Goal: Task Accomplishment & Management: Complete application form

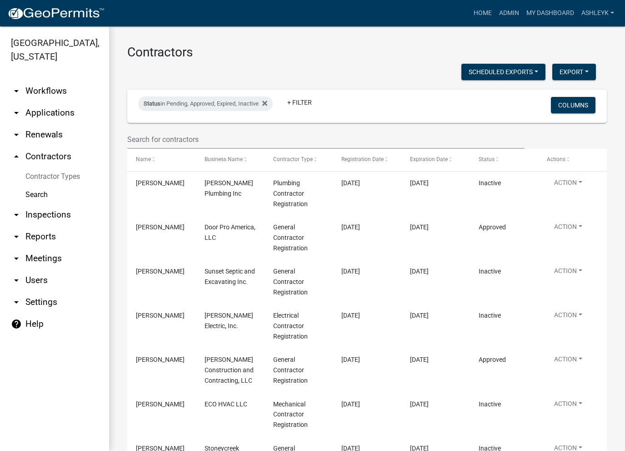
select select "3: 100"
click at [58, 100] on link "arrow_drop_down Workflows" at bounding box center [54, 91] width 109 height 22
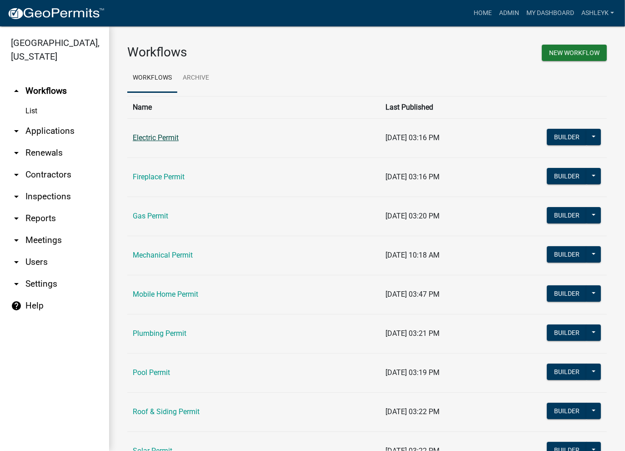
click at [153, 139] on link "Electric Permit" at bounding box center [156, 137] width 46 height 9
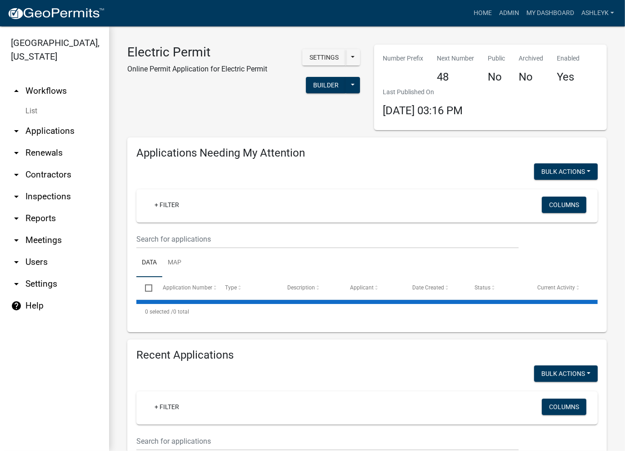
select select "3: 100"
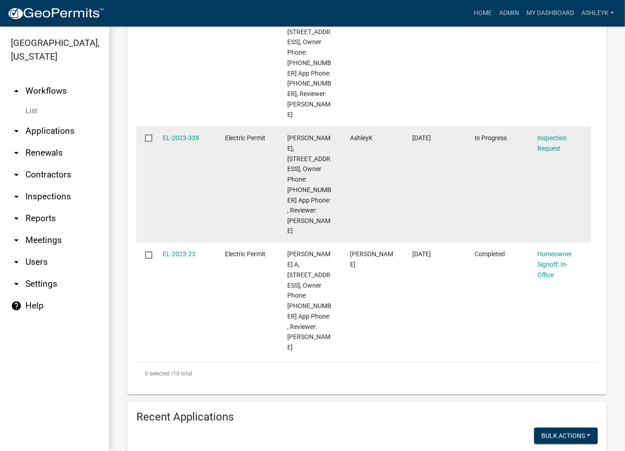
scroll to position [1274, 0]
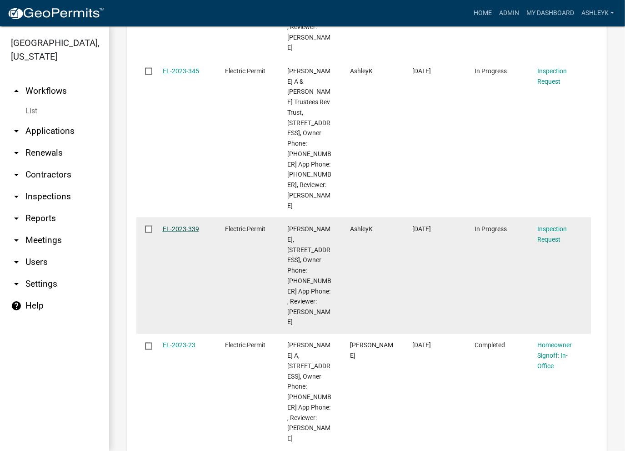
click at [171, 225] on link "EL-2023-339" at bounding box center [181, 228] width 36 height 7
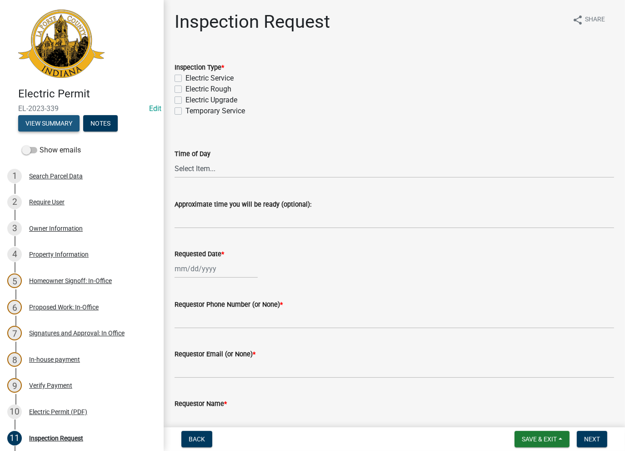
click at [50, 121] on button "View Summary" at bounding box center [48, 123] width 61 height 16
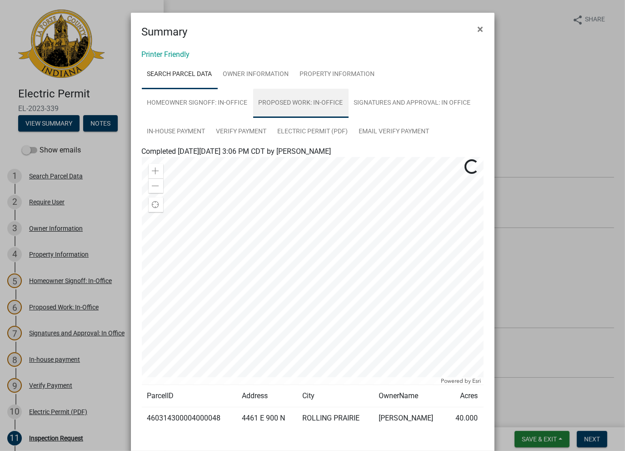
click at [296, 100] on link "Proposed Work: In-Office" at bounding box center [301, 103] width 96 height 29
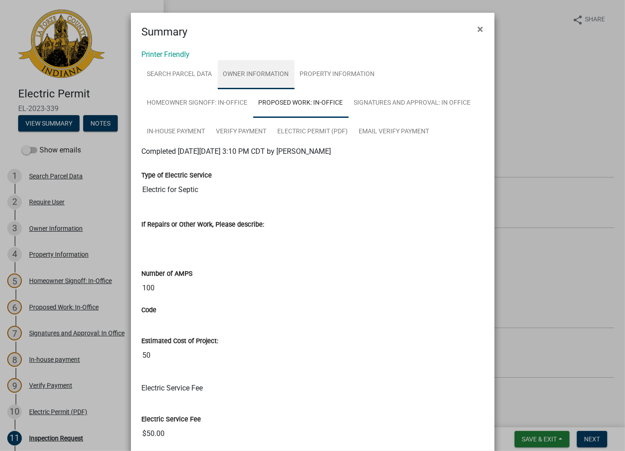
click at [261, 76] on link "Owner Information" at bounding box center [256, 74] width 77 height 29
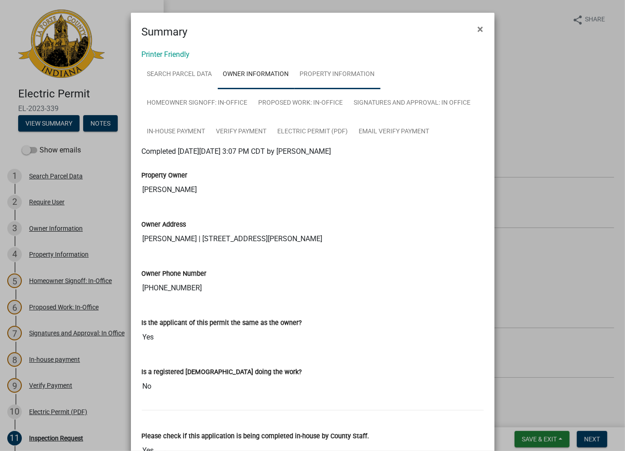
click at [331, 74] on link "Property Information" at bounding box center [338, 74] width 86 height 29
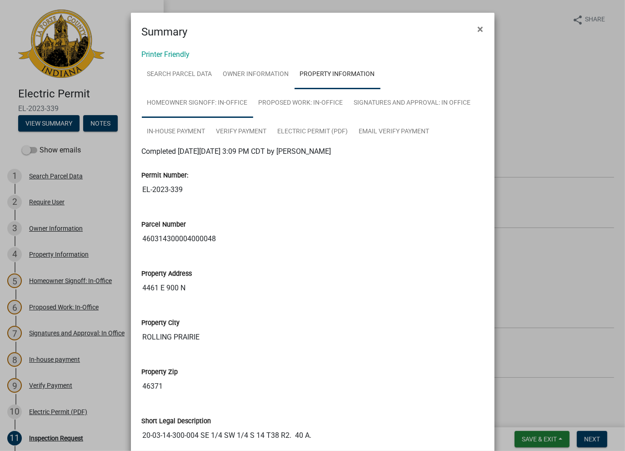
click at [197, 106] on link "Homeowner Signoff: In-Office" at bounding box center [197, 103] width 111 height 29
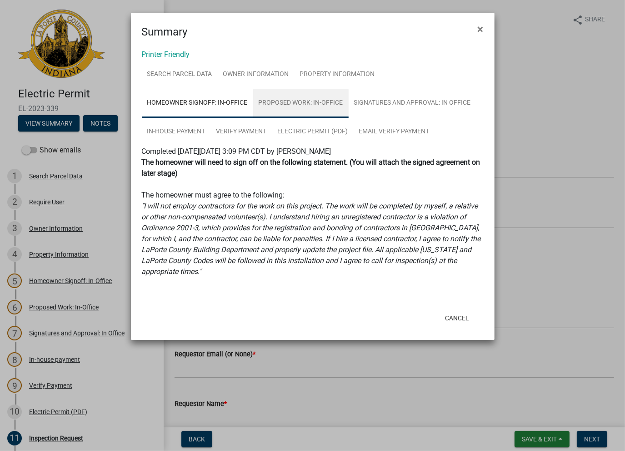
click at [273, 109] on link "Proposed Work: In-Office" at bounding box center [301, 103] width 96 height 29
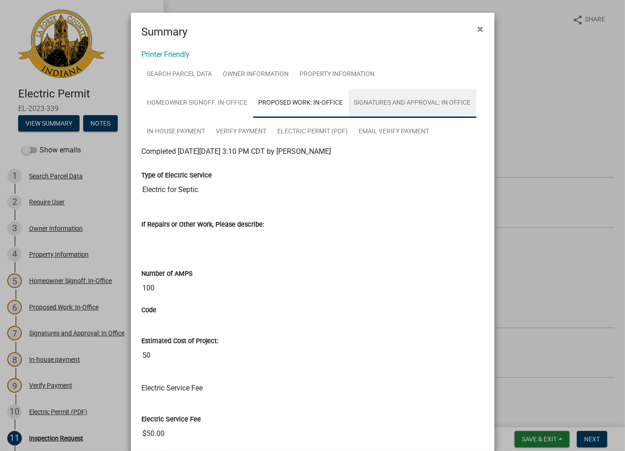
click at [380, 108] on link "Signatures and Approval: In Office" at bounding box center [413, 103] width 128 height 29
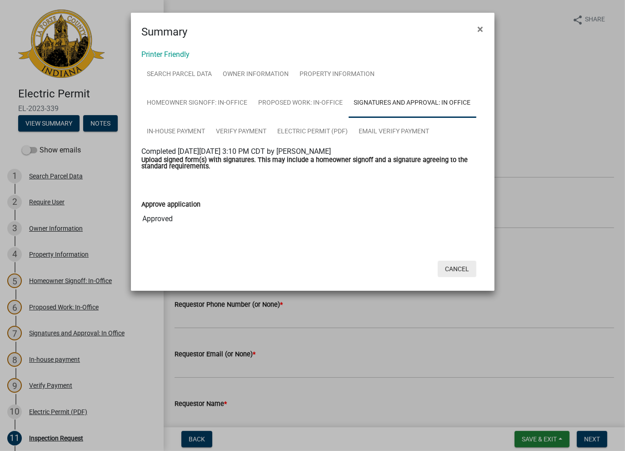
click at [460, 272] on button "Cancel" at bounding box center [457, 269] width 39 height 16
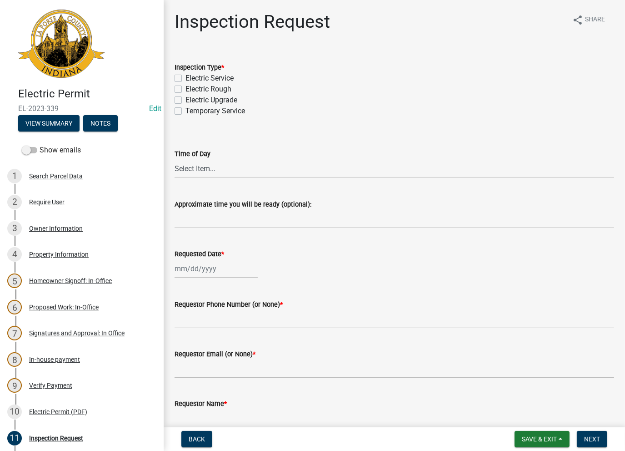
click at [186, 89] on label "Electric Rough" at bounding box center [209, 89] width 46 height 11
click at [186, 89] on input "Electric Rough" at bounding box center [189, 87] width 6 height 6
checkbox input "true"
checkbox input "false"
checkbox input "true"
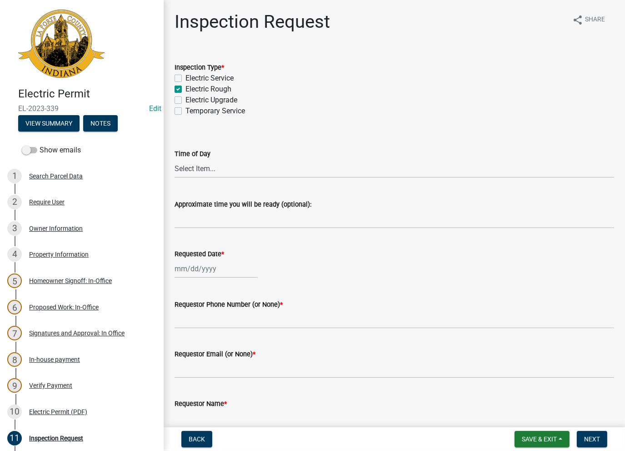
checkbox input "false"
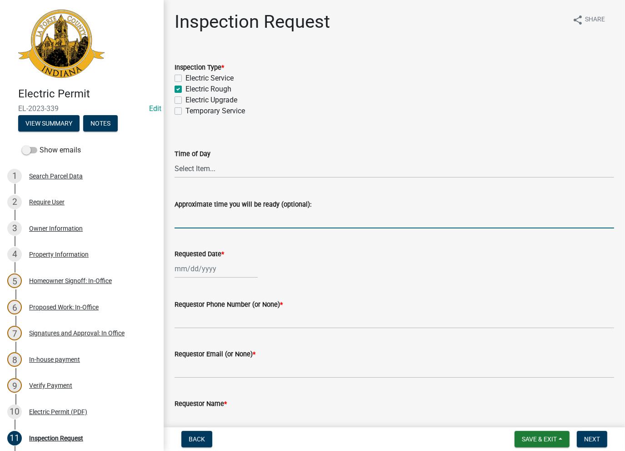
click at [213, 223] on input "Approximate time you will be ready (optional):" at bounding box center [395, 219] width 440 height 19
click at [292, 220] on input "Moved to Building Permit in GovWell CLose out -AK" at bounding box center [395, 219] width 440 height 19
click at [302, 220] on input "Moved to Building Permit in GovWell. CLose out -AK" at bounding box center [395, 219] width 440 height 19
drag, startPoint x: 373, startPoint y: 218, endPoint x: 166, endPoint y: 200, distance: 207.3
click at [166, 200] on div "Inspection Request share Share Inspection Type * Electric Service Electric Roug…" at bounding box center [395, 297] width 462 height 573
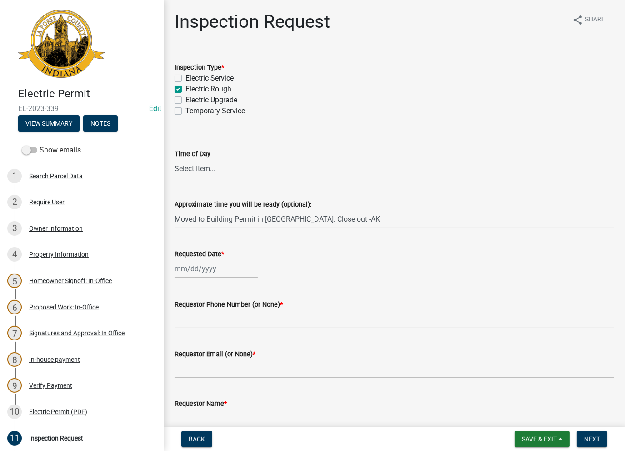
type input "Moved to Building Permit in GovWell. Close out -AK"
click at [205, 271] on div at bounding box center [216, 268] width 83 height 19
select select "8"
select select "2025"
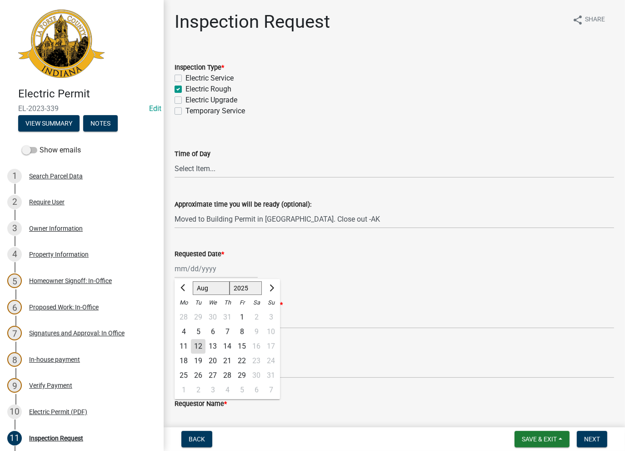
click at [199, 344] on div "12" at bounding box center [198, 346] width 15 height 15
type input "[DATE]"
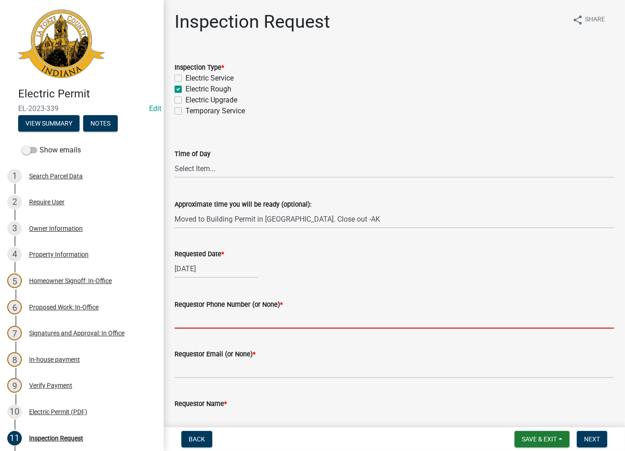
click at [198, 318] on input "Requestor Phone Number (or None) *" at bounding box center [395, 319] width 440 height 19
type input "None"
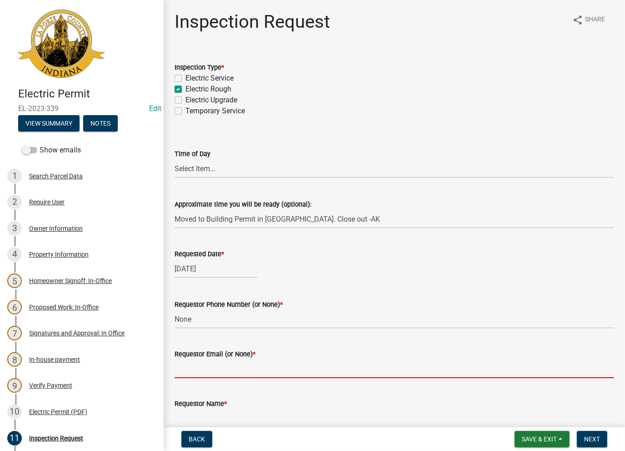
drag, startPoint x: 207, startPoint y: 362, endPoint x: 212, endPoint y: 373, distance: 12.4
click at [207, 362] on input "Requestor Email (or None) *" at bounding box center [395, 368] width 440 height 19
type input "None"
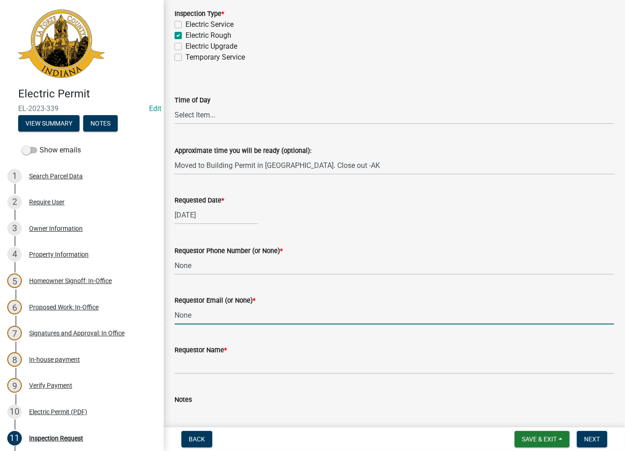
scroll to position [136, 0]
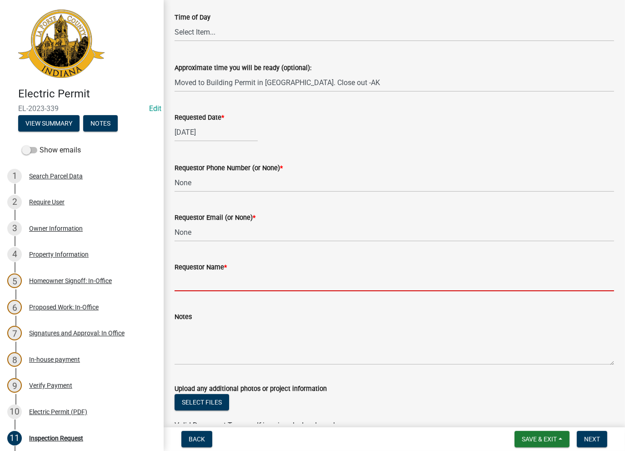
click at [203, 282] on input "Requestor Name *" at bounding box center [395, 281] width 440 height 19
type input "AshleyK"
click at [591, 436] on span "Next" at bounding box center [593, 438] width 16 height 7
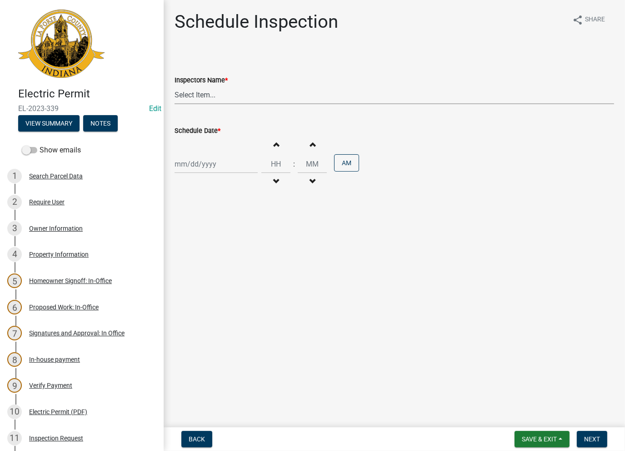
click at [189, 98] on select "Select Item... [PERSON_NAME] ([PERSON_NAME]) [PERSON_NAME] ([PERSON_NAME]) [PER…" at bounding box center [395, 95] width 440 height 19
select select "a0e5a0fc-3702-49ef-98f7-3c9674400991"
click at [175, 86] on select "Select Item... [PERSON_NAME] ([PERSON_NAME]) [PERSON_NAME] ([PERSON_NAME]) [PER…" at bounding box center [395, 95] width 440 height 19
drag, startPoint x: 207, startPoint y: 152, endPoint x: 213, endPoint y: 168, distance: 17.3
click at [208, 161] on div "Increment hours Decrement hours : Increment minutes Decrement minutes AM" at bounding box center [395, 164] width 440 height 56
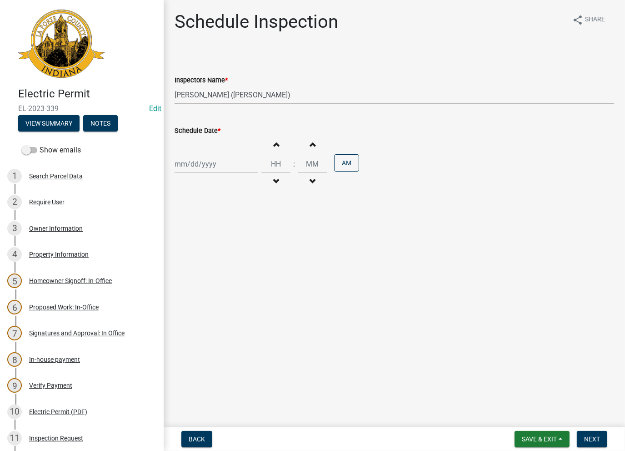
select select "8"
select select "2025"
click at [212, 169] on div "[PERSON_NAME] Feb Mar Apr [PERSON_NAME][DATE] Oct Nov [DATE] 1526 1527 1528 152…" at bounding box center [216, 164] width 83 height 19
click at [199, 243] on div "12" at bounding box center [198, 241] width 15 height 15
type input "[DATE]"
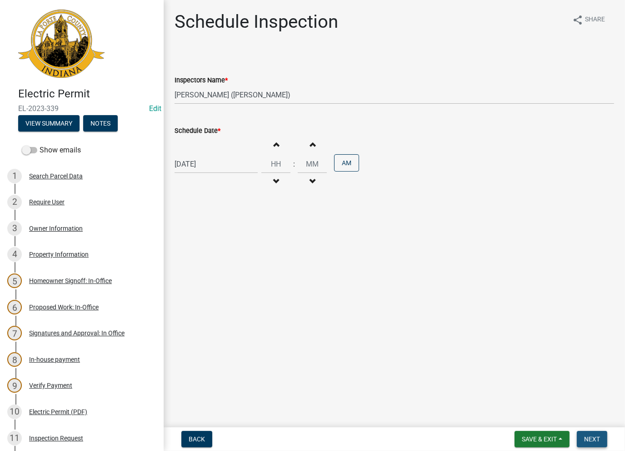
click at [594, 440] on span "Next" at bounding box center [593, 438] width 16 height 7
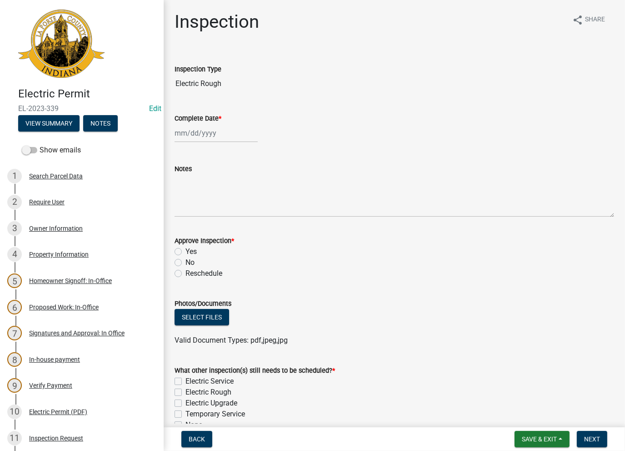
select select "8"
select select "2025"
click at [201, 129] on div "[PERSON_NAME] Feb Mar Apr [PERSON_NAME][DATE] Oct Nov [DATE] 1526 1527 1528 152…" at bounding box center [216, 133] width 83 height 19
click at [197, 211] on div "12" at bounding box center [198, 210] width 15 height 15
type input "[DATE]"
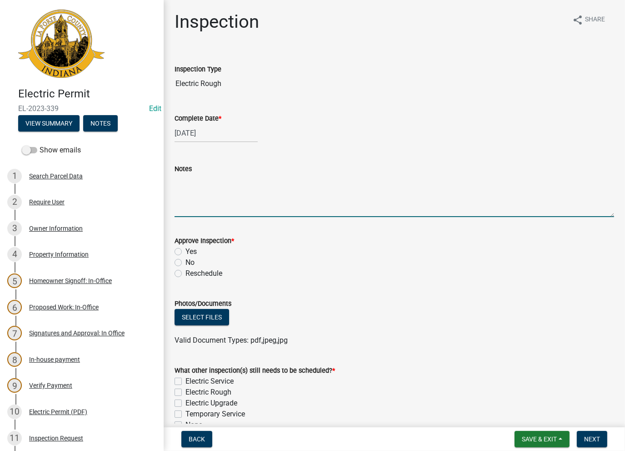
click at [184, 191] on textarea "Notes" at bounding box center [395, 195] width 440 height 43
paste textarea "Moved to Building Permit in GovWell. Close out -AK"
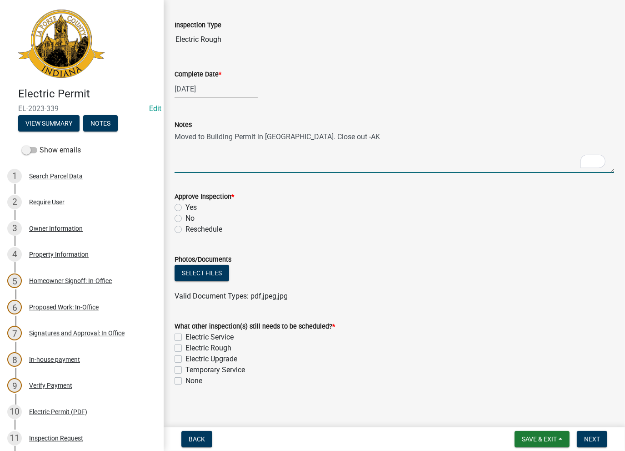
scroll to position [50, 0]
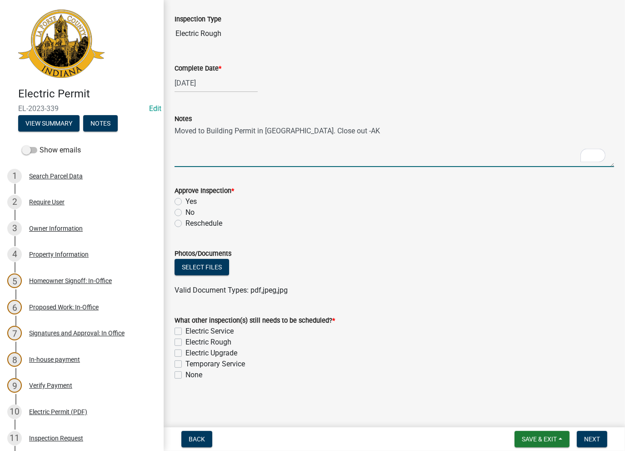
type textarea "Moved to Building Permit in GovWell. Close out -AK"
click at [186, 212] on label "No" at bounding box center [190, 212] width 9 height 11
click at [186, 212] on input "No" at bounding box center [189, 210] width 6 height 6
radio input "true"
click at [186, 377] on label "None" at bounding box center [194, 374] width 17 height 11
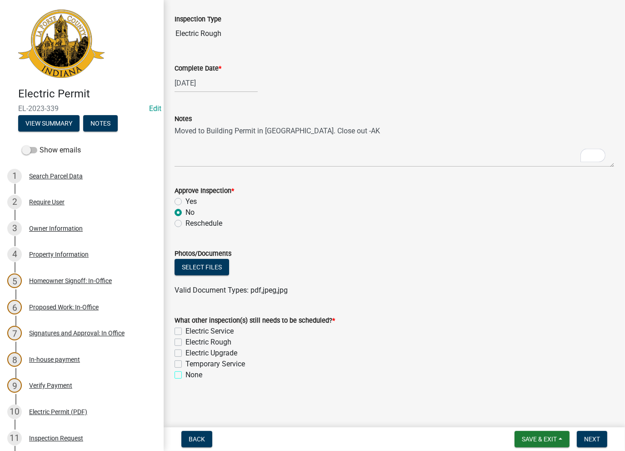
click at [186, 375] on input "None" at bounding box center [189, 372] width 6 height 6
checkbox input "true"
checkbox input "false"
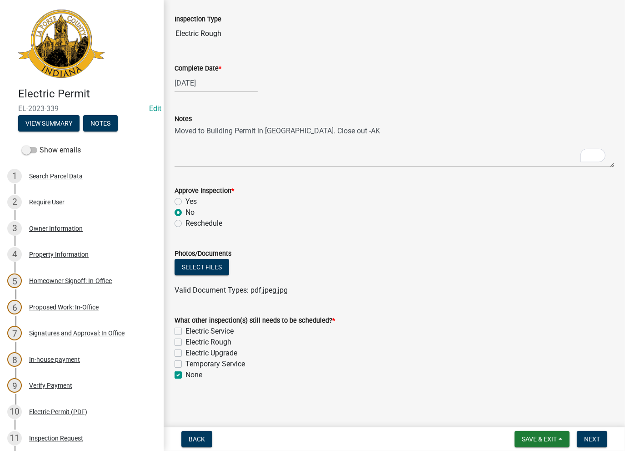
checkbox input "false"
checkbox input "true"
click at [591, 437] on span "Next" at bounding box center [593, 438] width 16 height 7
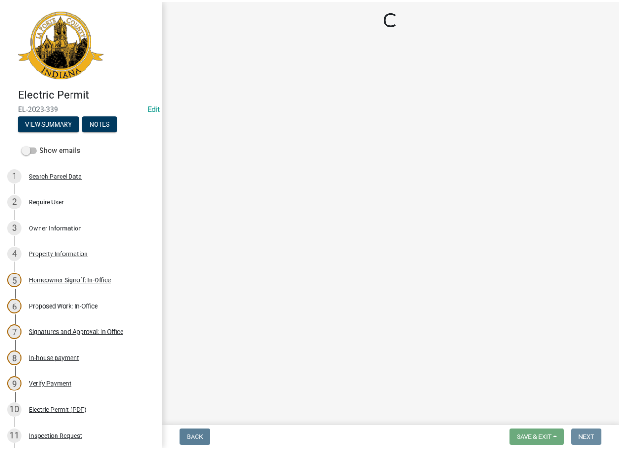
scroll to position [0, 0]
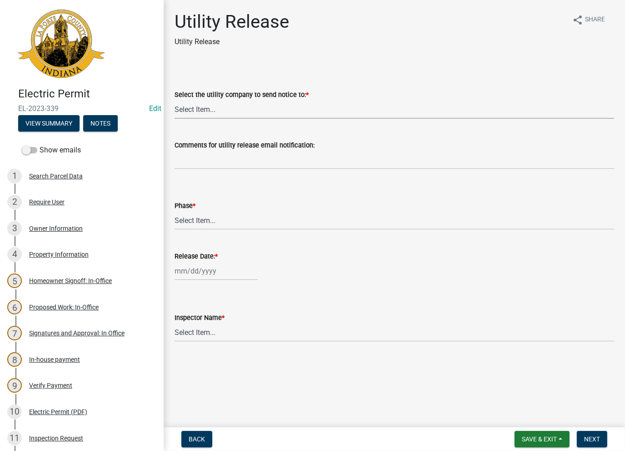
click at [209, 111] on select "Select Item... Don't send a utility release NIPSCO Kankakee Valley REMC AEP/[US…" at bounding box center [395, 109] width 440 height 19
click at [175, 100] on select "Select Item... Don't send a utility release NIPSCO Kankakee Valley REMC AEP/[US…" at bounding box center [395, 109] width 440 height 19
select select "3780ecfe-b3b4-4223-9cfe-090e9c0a356a"
drag, startPoint x: 206, startPoint y: 218, endPoint x: 202, endPoint y: 226, distance: 8.7
click at [205, 220] on select "Select Item... Phase 1 Phase 3" at bounding box center [395, 220] width 440 height 19
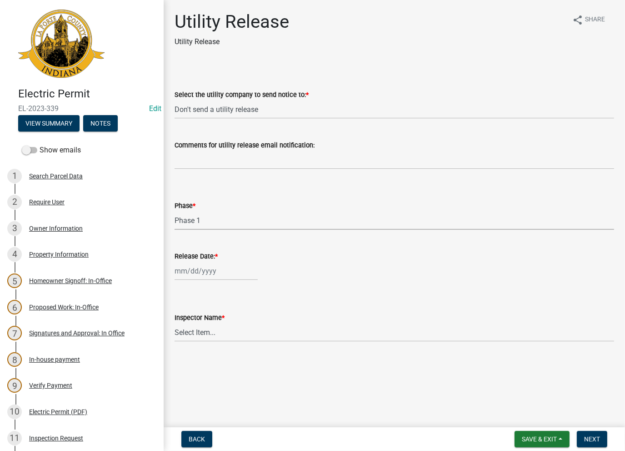
click at [175, 211] on select "Select Item... Phase 1 Phase 3" at bounding box center [395, 220] width 440 height 19
select select "f678d134-8131-47e8-ad26-ea7cd419ba61"
click at [201, 272] on div at bounding box center [216, 271] width 83 height 19
select select "8"
select select "2025"
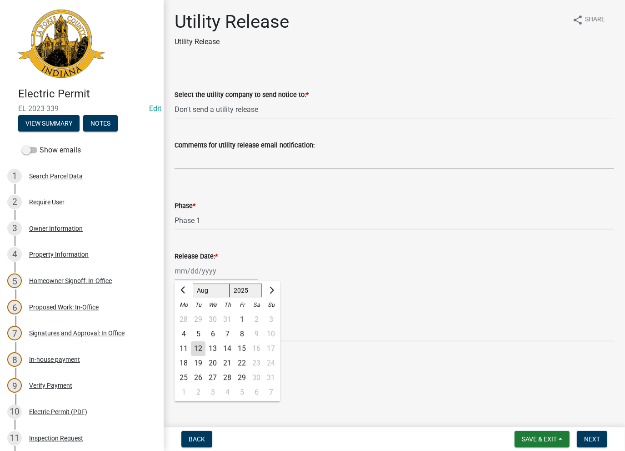
click at [200, 350] on div "12" at bounding box center [198, 348] width 15 height 15
type input "[DATE]"
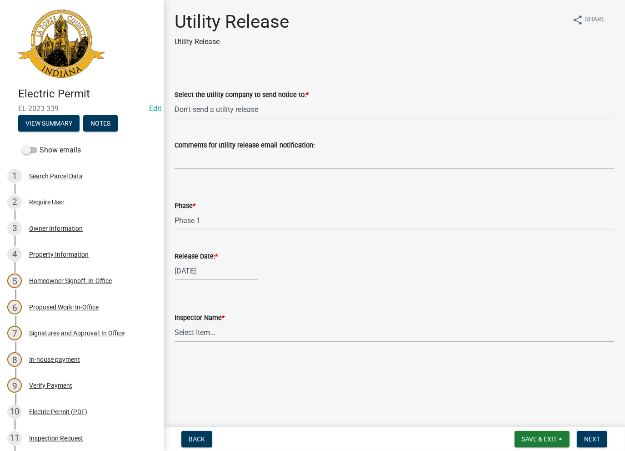
click at [207, 331] on select "Select Item... [PERSON_NAME] [PERSON_NAME] [PERSON_NAME] [PERSON_NAME] [PERSON_…" at bounding box center [395, 332] width 440 height 19
click at [175, 323] on select "Select Item... [PERSON_NAME] [PERSON_NAME] [PERSON_NAME] [PERSON_NAME] [PERSON_…" at bounding box center [395, 332] width 440 height 19
select select "86e5621d-6805-4b45-aad7-b2b3c8c41661"
click at [592, 441] on span "Next" at bounding box center [593, 438] width 16 height 7
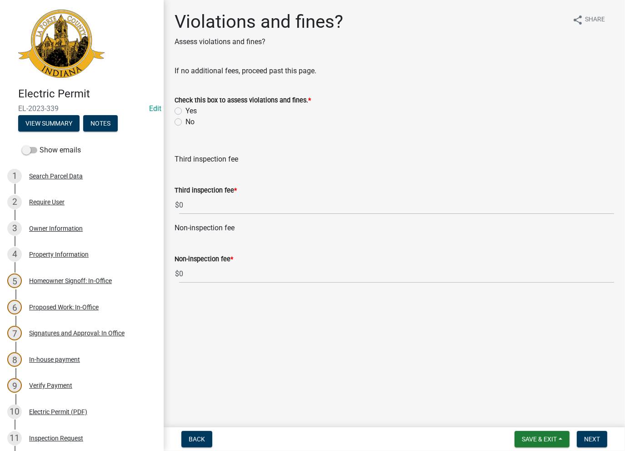
click at [186, 120] on label "No" at bounding box center [190, 121] width 9 height 11
click at [186, 120] on input "No" at bounding box center [189, 119] width 6 height 6
radio input "true"
click at [599, 439] on span "Next" at bounding box center [593, 438] width 16 height 7
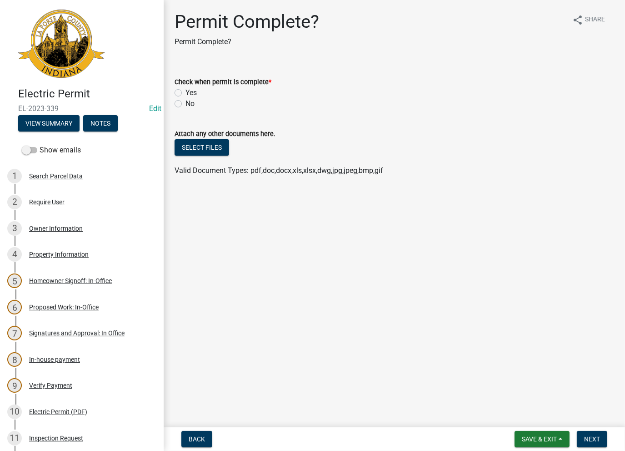
click at [174, 92] on div "Check when permit is complete * Yes No" at bounding box center [395, 88] width 454 height 44
click at [186, 92] on label "Yes" at bounding box center [191, 92] width 11 height 11
click at [186, 92] on input "Yes" at bounding box center [189, 90] width 6 height 6
radio input "true"
click at [594, 435] on span "Next" at bounding box center [593, 438] width 16 height 7
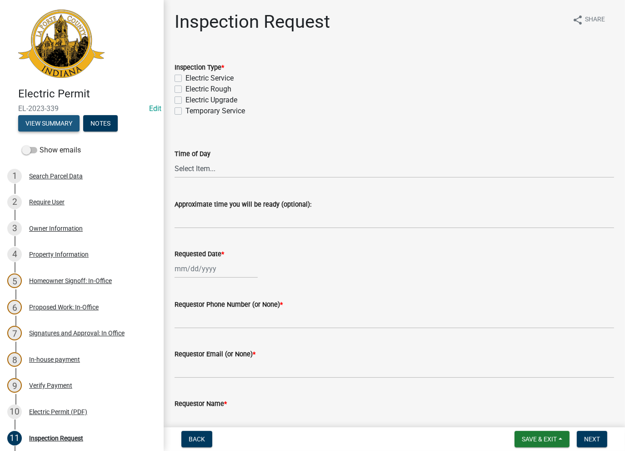
click at [59, 120] on button "View Summary" at bounding box center [48, 123] width 61 height 16
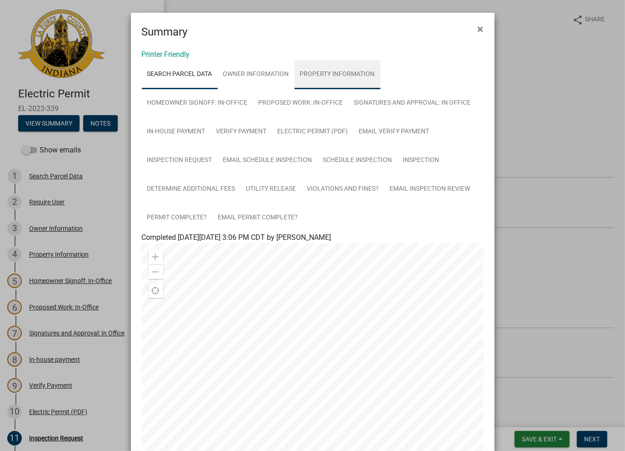
click at [328, 78] on link "Property Information" at bounding box center [338, 74] width 86 height 29
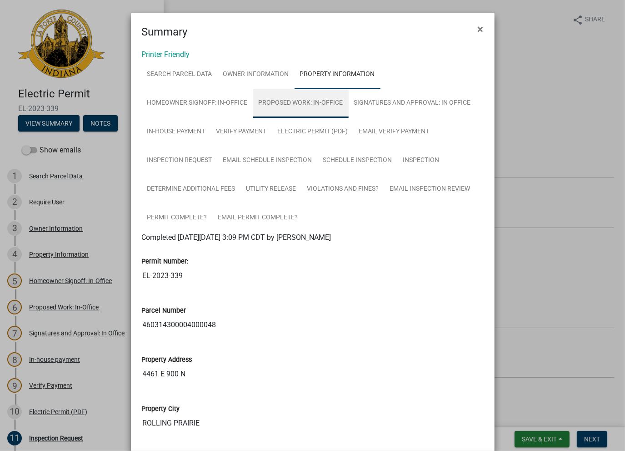
click at [303, 110] on link "Proposed Work: In-Office" at bounding box center [301, 103] width 96 height 29
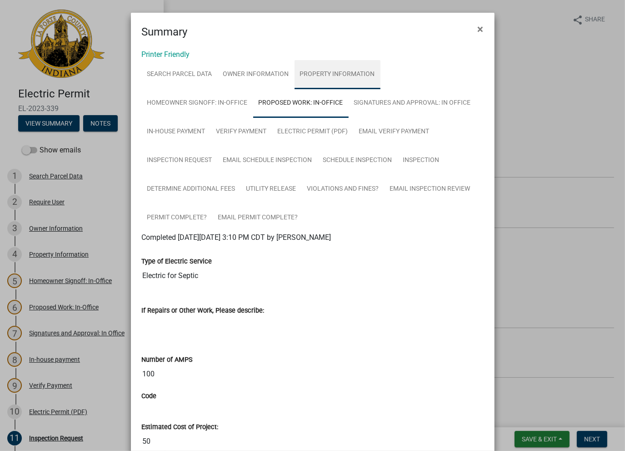
click at [317, 67] on link "Property Information" at bounding box center [338, 74] width 86 height 29
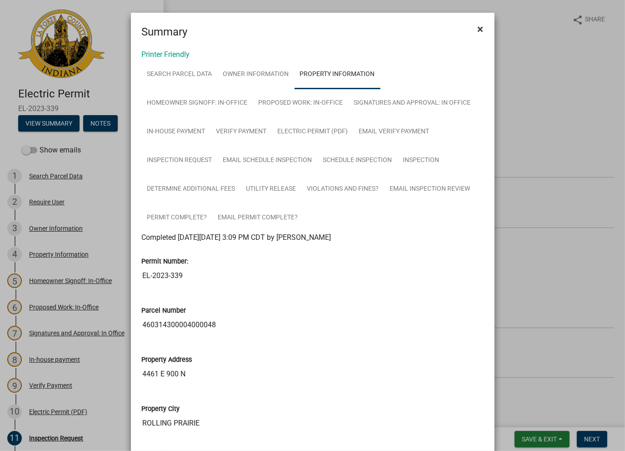
click at [478, 25] on span "×" at bounding box center [481, 29] width 6 height 13
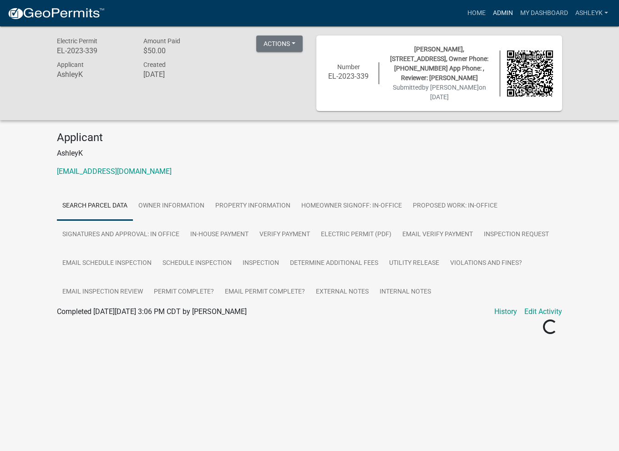
click at [506, 15] on link "Admin" at bounding box center [502, 13] width 27 height 17
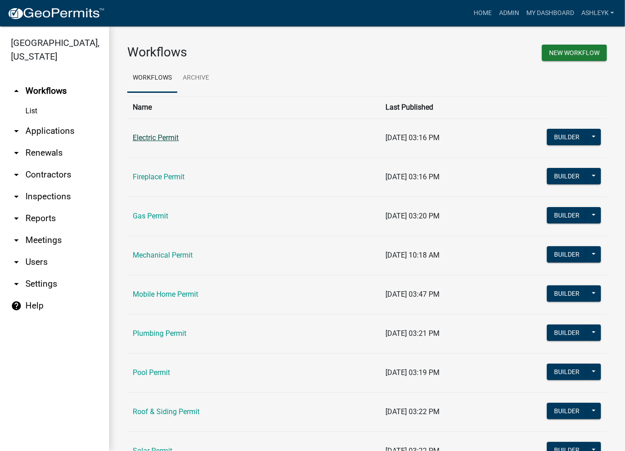
click at [145, 140] on link "Electric Permit" at bounding box center [156, 137] width 46 height 9
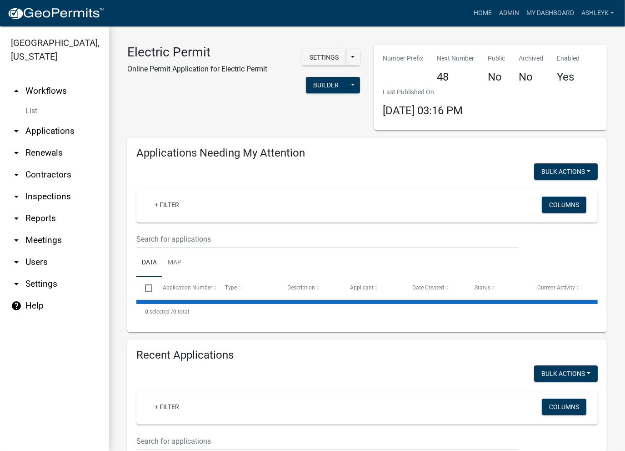
select select "3: 100"
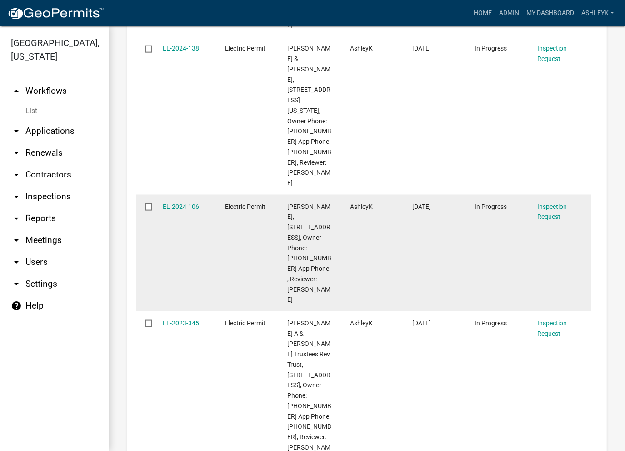
scroll to position [1001, 0]
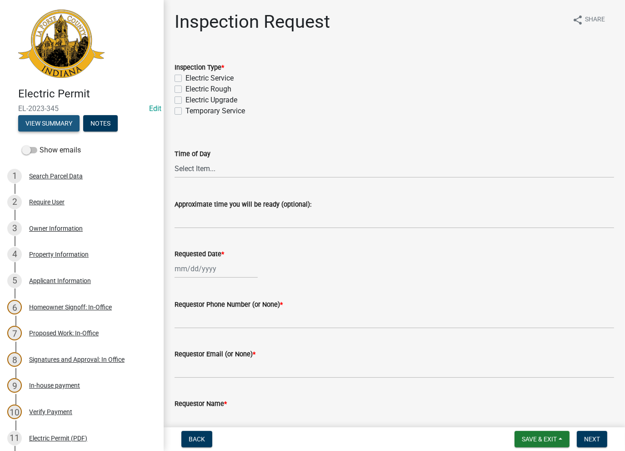
click at [46, 121] on button "View Summary" at bounding box center [48, 123] width 61 height 16
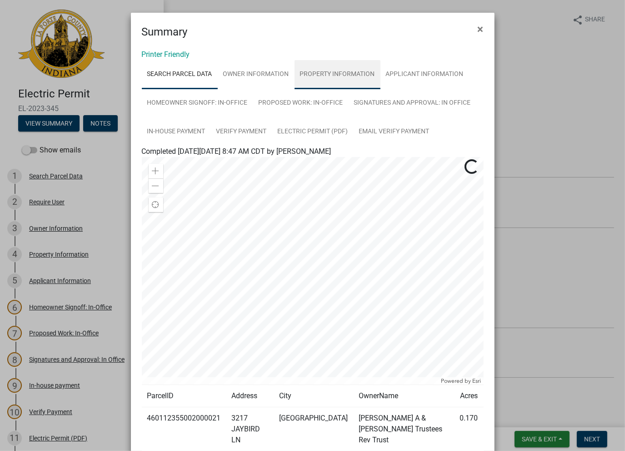
click at [335, 76] on link "Property Information" at bounding box center [338, 74] width 86 height 29
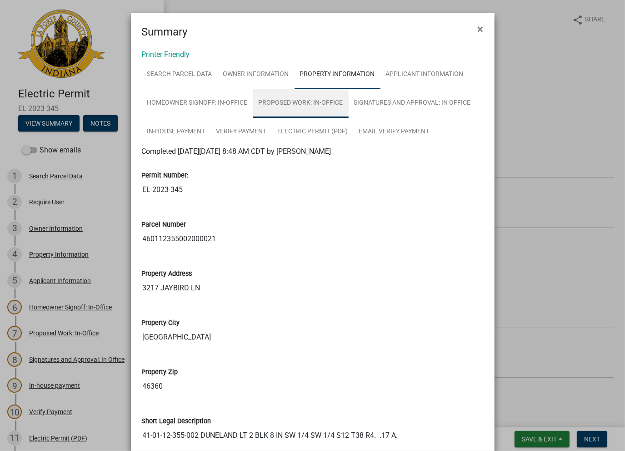
click at [277, 111] on link "Proposed Work: In-Office" at bounding box center [301, 103] width 96 height 29
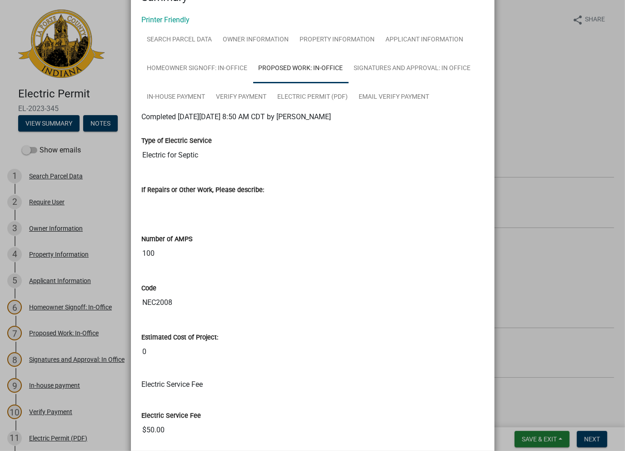
scroll to position [13, 0]
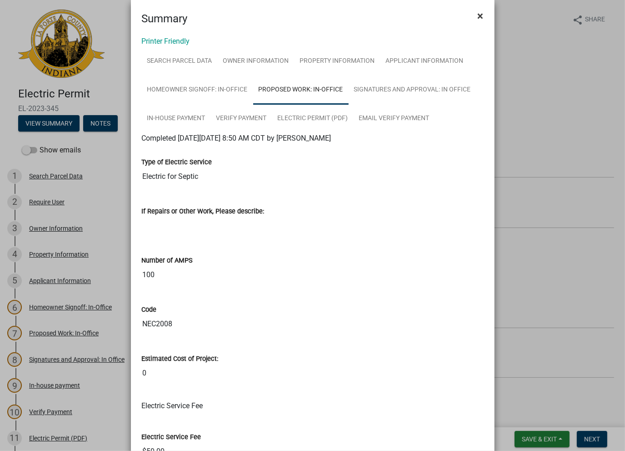
click at [473, 14] on button "×" at bounding box center [481, 15] width 20 height 25
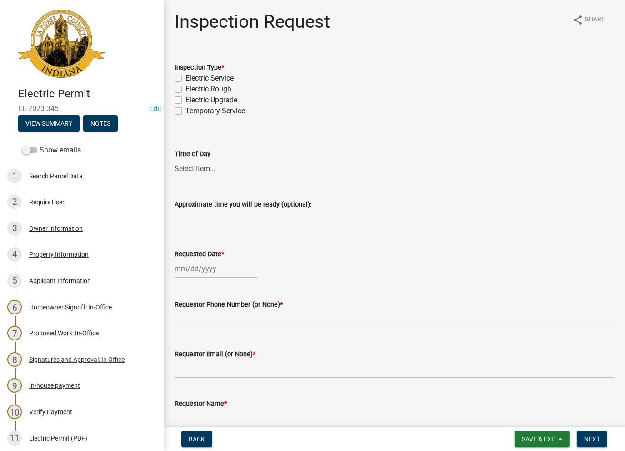
drag, startPoint x: 177, startPoint y: 90, endPoint x: 184, endPoint y: 106, distance: 17.7
click at [186, 90] on label "Electric Rough" at bounding box center [209, 89] width 46 height 11
click at [186, 90] on input "Electric Rough" at bounding box center [189, 87] width 6 height 6
checkbox input "true"
checkbox input "false"
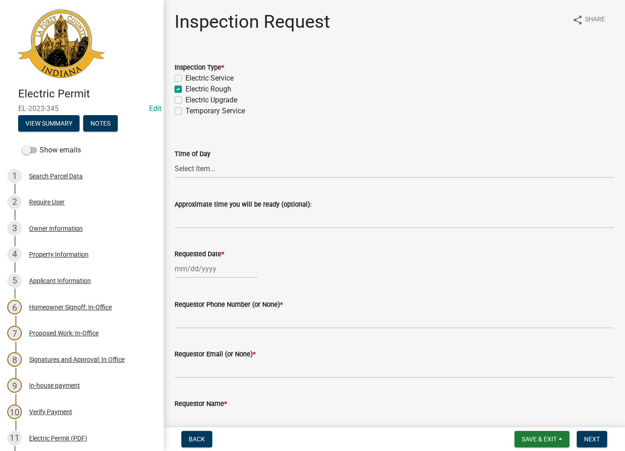
checkbox input "true"
checkbox input "false"
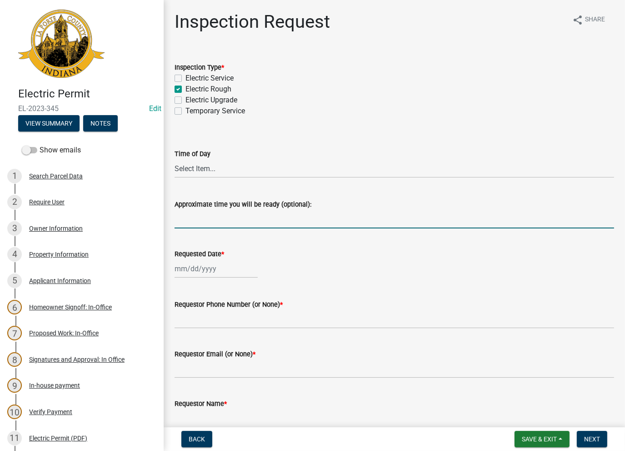
click at [202, 217] on input "Approximate time you will be ready (optional):" at bounding box center [395, 219] width 440 height 19
type input "No Inspections ever requested. Close out - AK"
drag, startPoint x: 328, startPoint y: 222, endPoint x: 152, endPoint y: 217, distance: 176.6
click at [152, 217] on div "Electric Permit EL-2023-345 Edit View Summary Notes Show emails 1 Search Parcel…" at bounding box center [312, 225] width 625 height 451
click at [193, 262] on div at bounding box center [216, 268] width 83 height 19
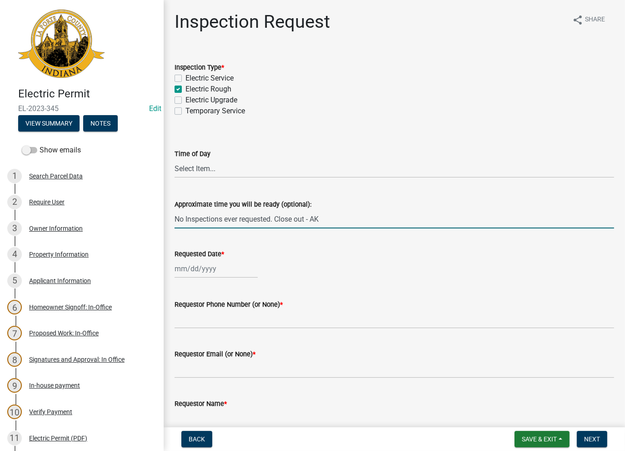
select select "8"
select select "2025"
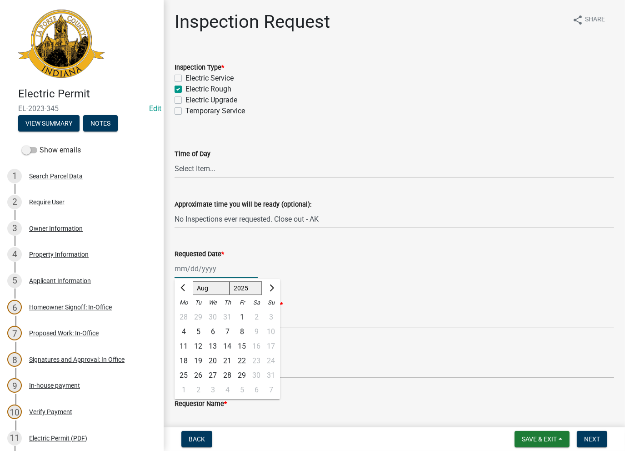
click at [197, 271] on input "Requested Date *" at bounding box center [216, 268] width 83 height 19
click at [204, 344] on div "12" at bounding box center [198, 346] width 15 height 15
type input "[DATE]"
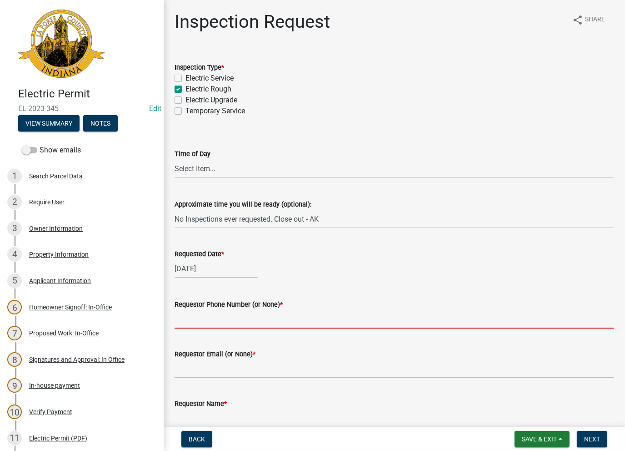
click at [243, 319] on input "Requestor Phone Number (or None) *" at bounding box center [395, 319] width 440 height 19
type input "None"
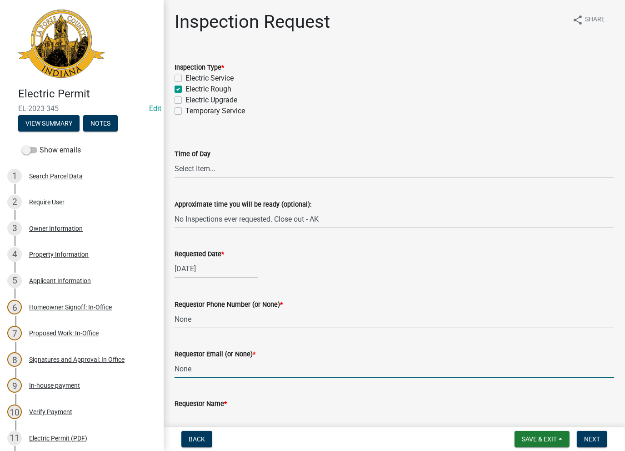
type input "None"
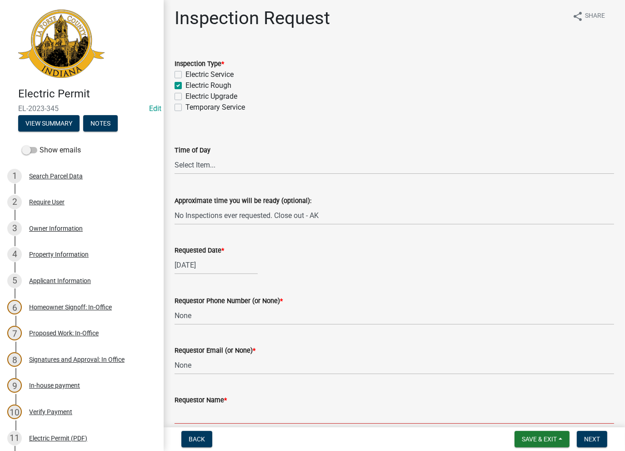
click at [214, 408] on input "Requestor Name *" at bounding box center [395, 414] width 440 height 19
type input "AshleyK"
click at [602, 446] on button "Next" at bounding box center [592, 439] width 30 height 16
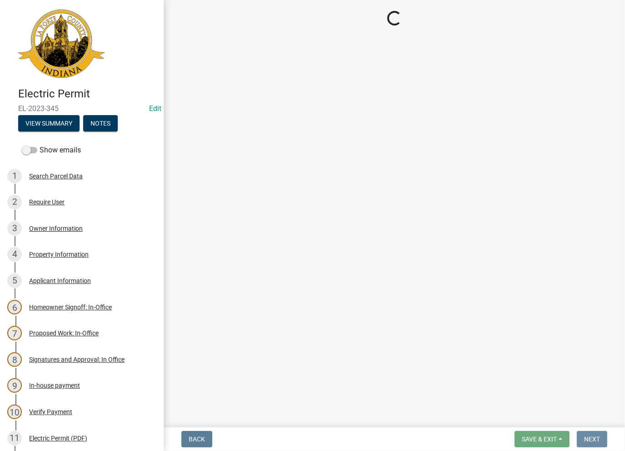
scroll to position [0, 0]
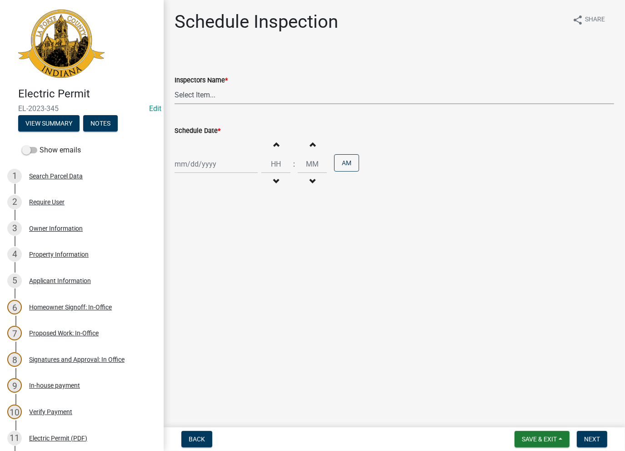
click at [196, 92] on select "Select Item... [PERSON_NAME] ([PERSON_NAME]) [PERSON_NAME] ([PERSON_NAME]) [PER…" at bounding box center [395, 95] width 440 height 19
select select "a0e5a0fc-3702-49ef-98f7-3c9674400991"
click at [175, 86] on select "Select Item... [PERSON_NAME] ([PERSON_NAME]) [PERSON_NAME] ([PERSON_NAME]) [PER…" at bounding box center [395, 95] width 440 height 19
click at [196, 163] on div at bounding box center [216, 164] width 83 height 19
select select "8"
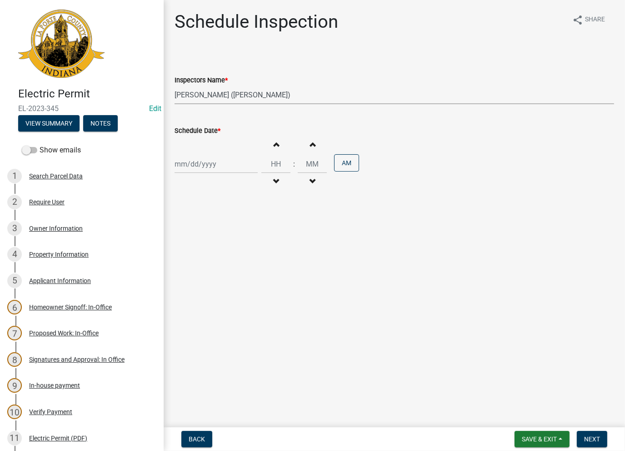
select select "2025"
click at [200, 247] on div "12" at bounding box center [198, 241] width 15 height 15
type input "[DATE]"
click at [591, 436] on span "Next" at bounding box center [593, 438] width 16 height 7
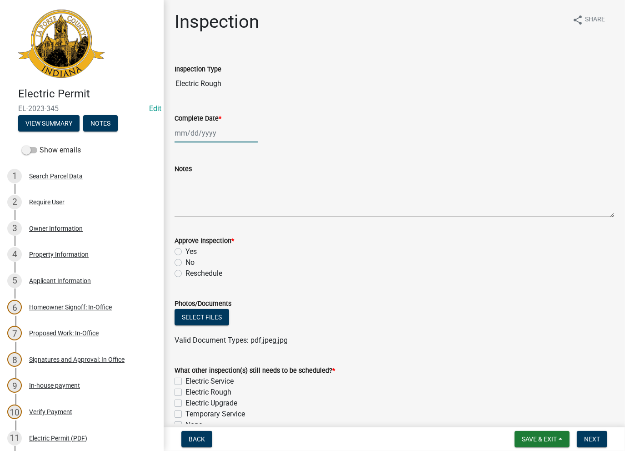
click at [205, 128] on div at bounding box center [216, 133] width 83 height 19
select select "8"
select select "2025"
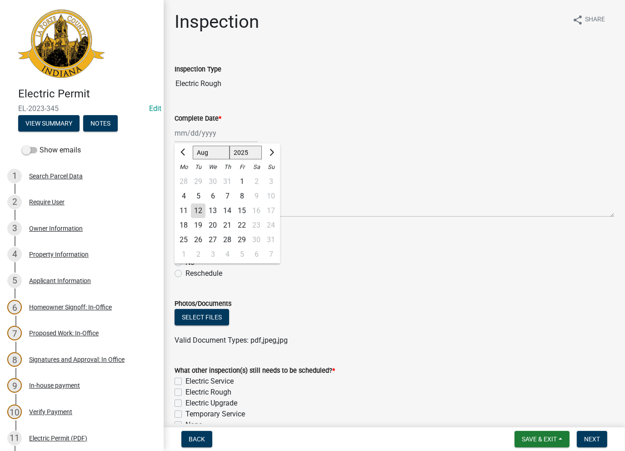
click at [201, 208] on div "12" at bounding box center [198, 210] width 15 height 15
type input "[DATE]"
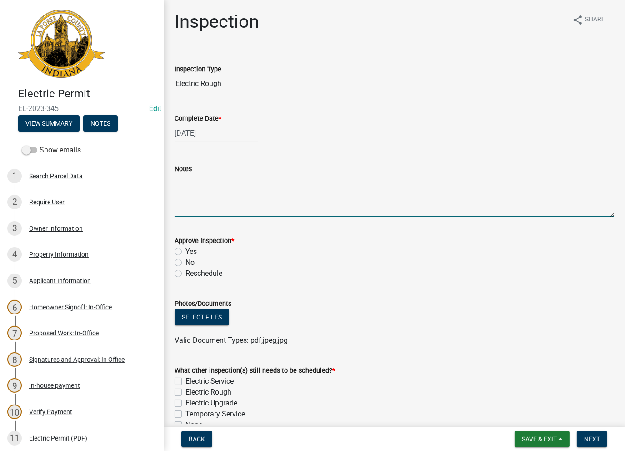
click at [193, 193] on textarea "Notes" at bounding box center [395, 195] width 440 height 43
paste textarea "No Inspections ever requested. Close out - AK"
type textarea "No Inspections ever requested. Close out - AK"
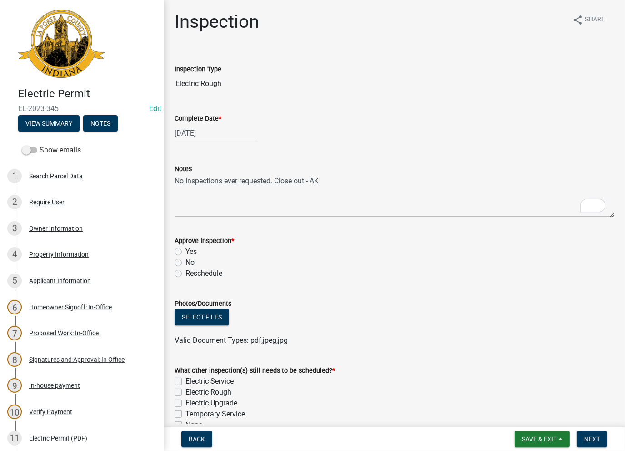
drag, startPoint x: 170, startPoint y: 254, endPoint x: 184, endPoint y: 267, distance: 19.0
click at [182, 267] on div "Approve Inspection * Yes No Reschedule" at bounding box center [395, 251] width 454 height 55
click at [186, 263] on label "No" at bounding box center [190, 262] width 9 height 11
click at [186, 263] on input "No" at bounding box center [189, 260] width 6 height 6
radio input "true"
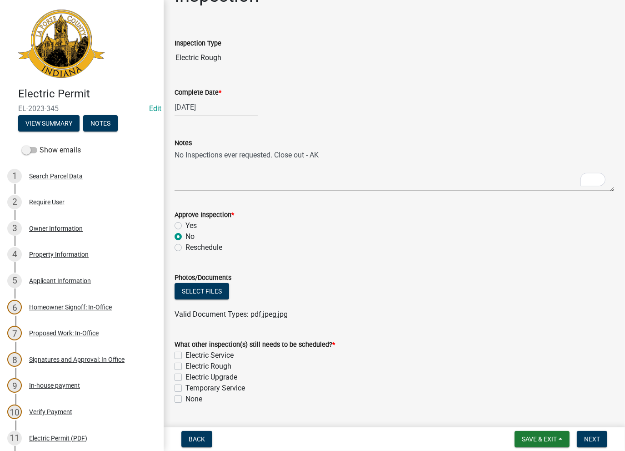
scroll to position [50, 0]
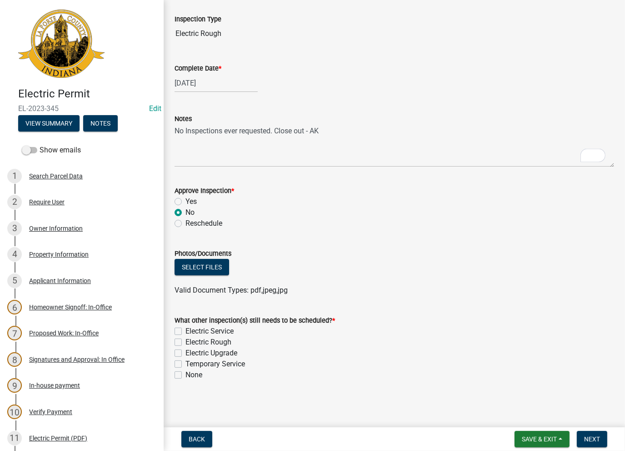
click at [186, 371] on label "None" at bounding box center [194, 374] width 17 height 11
click at [186, 371] on input "None" at bounding box center [189, 372] width 6 height 6
checkbox input "true"
checkbox input "false"
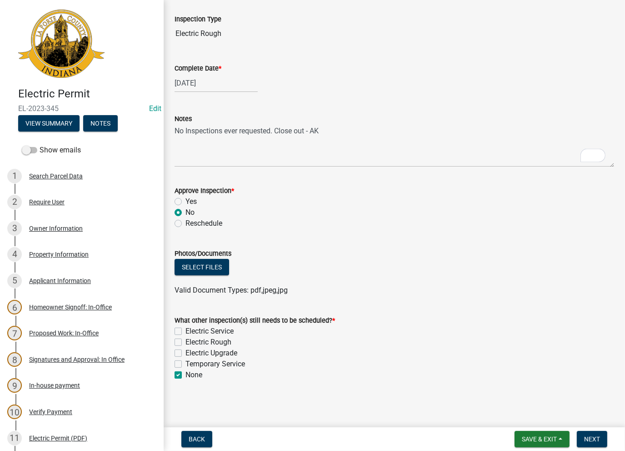
checkbox input "false"
checkbox input "true"
click at [590, 435] on span "Next" at bounding box center [593, 438] width 16 height 7
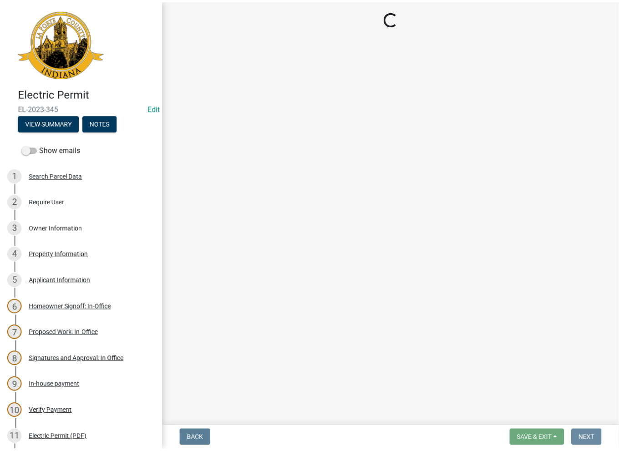
scroll to position [0, 0]
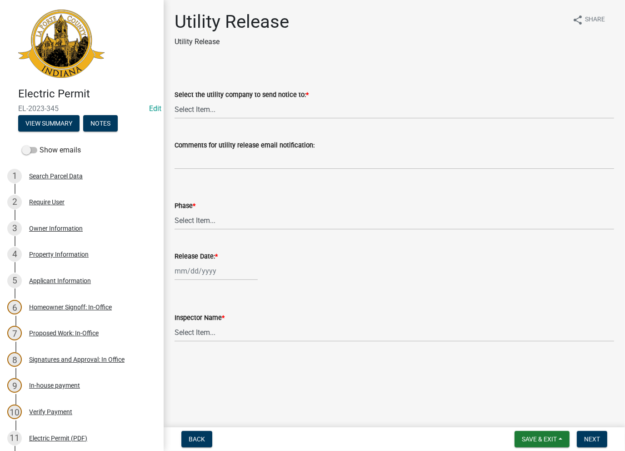
click at [201, 100] on div "Select the utility company to send notice to: * Select Item... Don't send a uti…" at bounding box center [395, 104] width 440 height 30
click at [201, 109] on select "Select Item... Don't send a utility release NIPSCO Kankakee Valley REMC AEP/[US…" at bounding box center [395, 109] width 440 height 19
click at [175, 100] on select "Select Item... Don't send a utility release NIPSCO Kankakee Valley REMC AEP/[US…" at bounding box center [395, 109] width 440 height 19
select select "3780ecfe-b3b4-4223-9cfe-090e9c0a356a"
drag, startPoint x: 189, startPoint y: 216, endPoint x: 188, endPoint y: 225, distance: 9.6
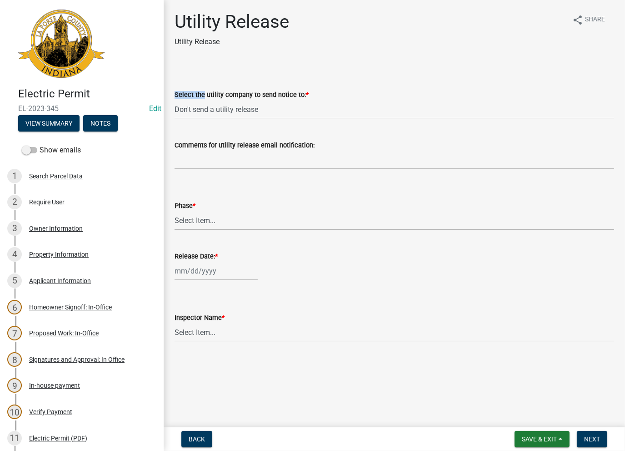
click at [189, 216] on select "Select Item... Phase 1 Phase 3" at bounding box center [395, 220] width 440 height 19
click at [175, 211] on select "Select Item... Phase 1 Phase 3" at bounding box center [395, 220] width 440 height 19
select select "f678d134-8131-47e8-ad26-ea7cd419ba61"
select select "8"
select select "2025"
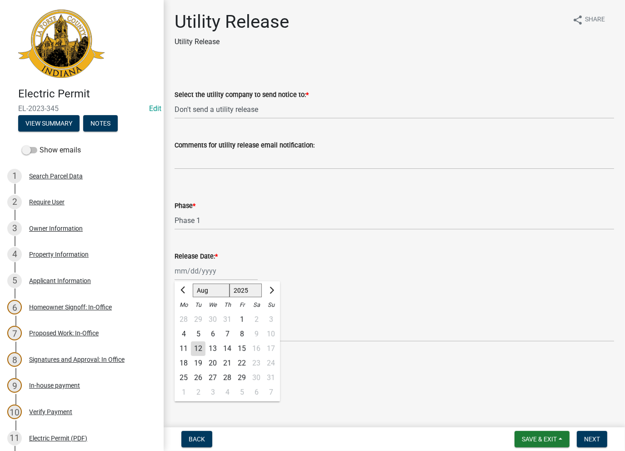
drag, startPoint x: 198, startPoint y: 280, endPoint x: 199, endPoint y: 271, distance: 8.7
click at [199, 273] on div "[PERSON_NAME] Feb Mar Apr [PERSON_NAME][DATE] Oct Nov [DATE] 1526 1527 1528 152…" at bounding box center [216, 271] width 83 height 19
click at [198, 345] on div "12" at bounding box center [198, 348] width 15 height 15
type input "[DATE]"
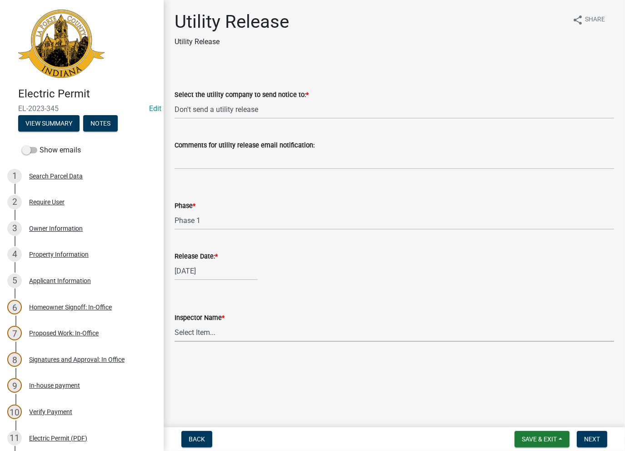
click at [206, 330] on select "Select Item... [PERSON_NAME] [PERSON_NAME] [PERSON_NAME] [PERSON_NAME] [PERSON_…" at bounding box center [395, 332] width 440 height 19
click at [175, 323] on select "Select Item... [PERSON_NAME] [PERSON_NAME] [PERSON_NAME] [PERSON_NAME] [PERSON_…" at bounding box center [395, 332] width 440 height 19
select select "86e5621d-6805-4b45-aad7-b2b3c8c41661"
click at [596, 438] on span "Next" at bounding box center [593, 438] width 16 height 7
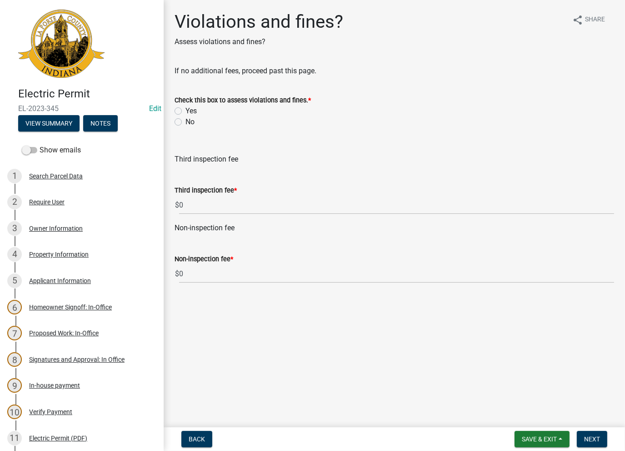
click at [186, 121] on label "No" at bounding box center [190, 121] width 9 height 11
click at [186, 121] on input "No" at bounding box center [189, 119] width 6 height 6
radio input "true"
drag, startPoint x: 590, startPoint y: 440, endPoint x: 583, endPoint y: 436, distance: 8.4
click at [591, 440] on span "Next" at bounding box center [593, 438] width 16 height 7
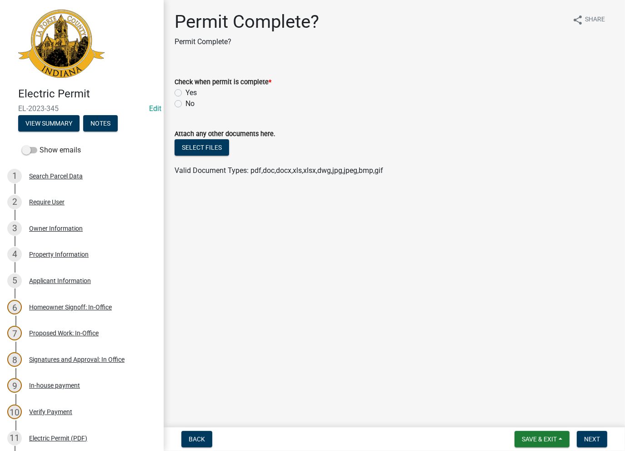
click at [185, 89] on div "Yes" at bounding box center [395, 92] width 440 height 11
drag, startPoint x: 185, startPoint y: 94, endPoint x: 180, endPoint y: 91, distance: 5.7
click at [182, 91] on div "Yes" at bounding box center [395, 92] width 440 height 11
click at [186, 91] on label "Yes" at bounding box center [191, 92] width 11 height 11
click at [186, 91] on input "Yes" at bounding box center [189, 90] width 6 height 6
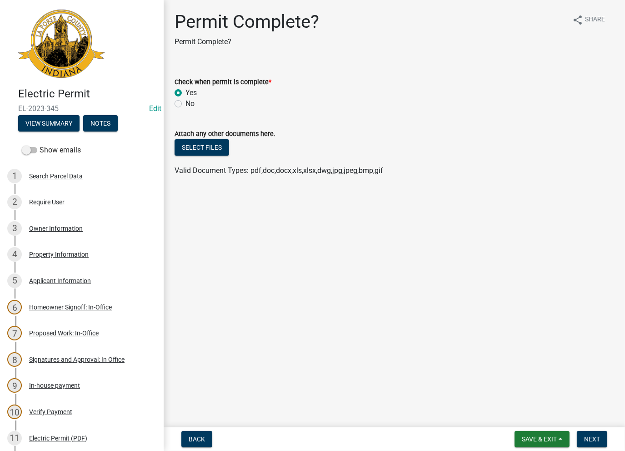
radio input "true"
click at [593, 433] on button "Next" at bounding box center [592, 439] width 30 height 16
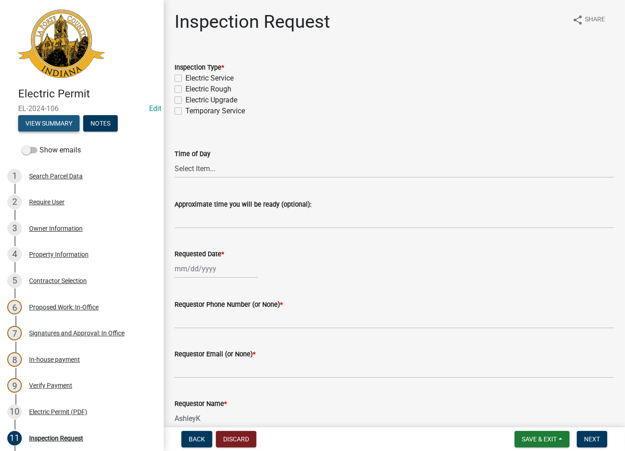
click at [43, 117] on button "View Summary" at bounding box center [48, 123] width 61 height 16
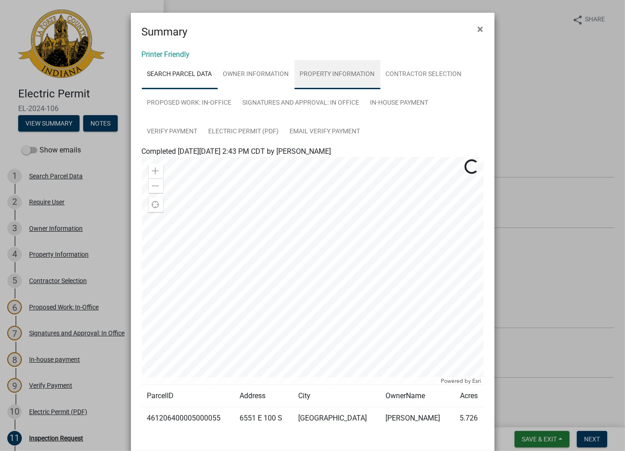
click at [333, 81] on link "Property Information" at bounding box center [338, 74] width 86 height 29
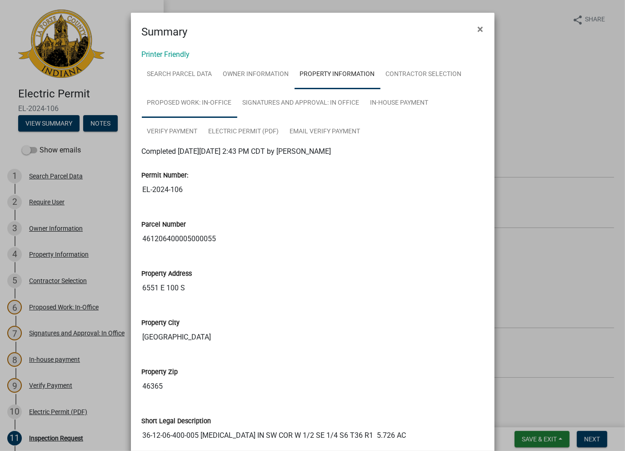
click at [200, 105] on link "Proposed Work: In-Office" at bounding box center [190, 103] width 96 height 29
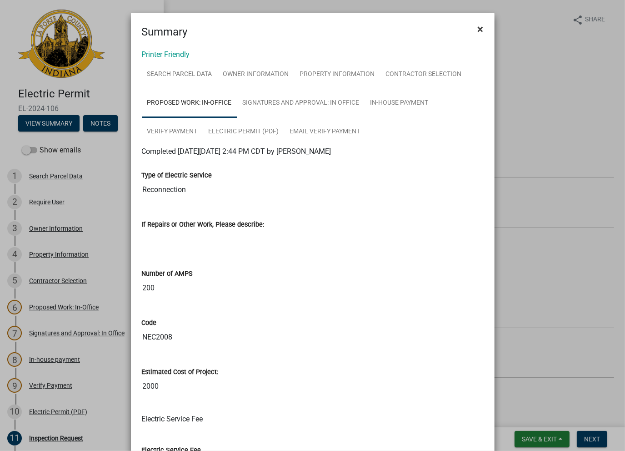
click at [478, 31] on span "×" at bounding box center [481, 29] width 6 height 13
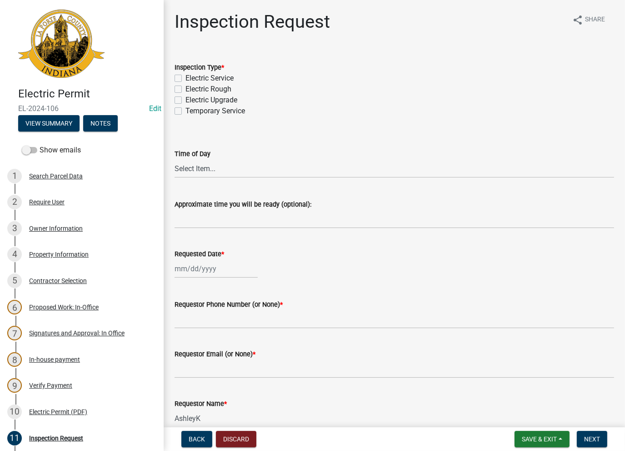
click at [186, 80] on label "Electric Service" at bounding box center [210, 78] width 48 height 11
click at [186, 79] on input "Electric Service" at bounding box center [189, 76] width 6 height 6
checkbox input "true"
checkbox input "false"
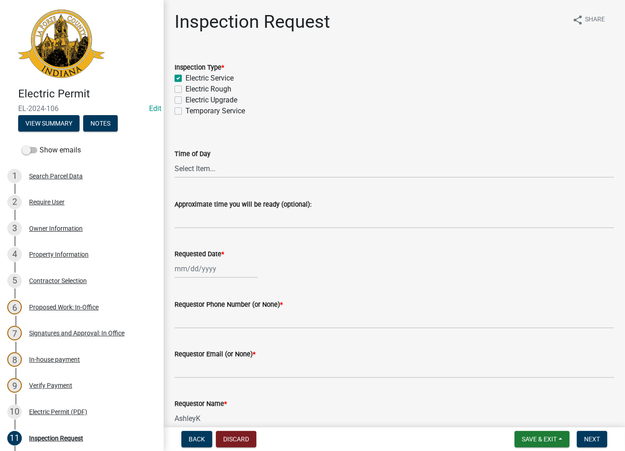
checkbox input "false"
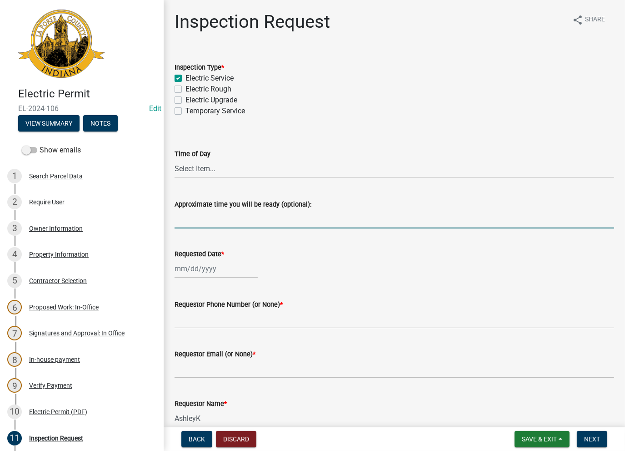
click at [226, 212] on input "Approximate time you will be ready (optional):" at bounding box center [395, 219] width 440 height 19
paste input "No Inspections ever requested. Close out - AK"
click at [274, 218] on input "No Inspections ever requested. Close out - AK" at bounding box center [395, 219] width 440 height 19
drag, startPoint x: 360, startPoint y: 214, endPoint x: 166, endPoint y: 217, distance: 193.8
click at [166, 216] on div "Inspection Request share Share Inspection Type * Electric Service Electric Roug…" at bounding box center [395, 297] width 462 height 573
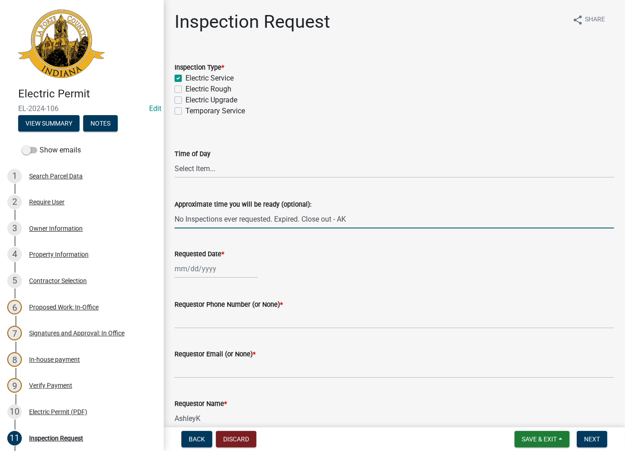
type input "No Inspections ever requested. Expired. Close out - AK"
click at [190, 263] on div at bounding box center [216, 268] width 83 height 19
select select "8"
select select "2025"
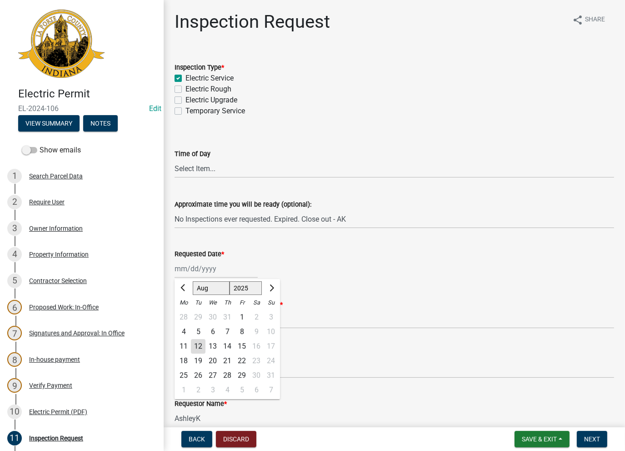
click at [198, 349] on div "12" at bounding box center [198, 346] width 15 height 15
type input "[DATE]"
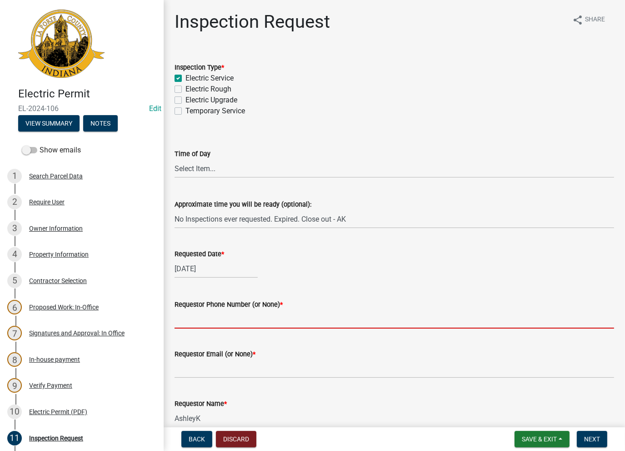
click at [193, 313] on input "Requestor Phone Number (or None) *" at bounding box center [395, 319] width 440 height 19
type input "None"
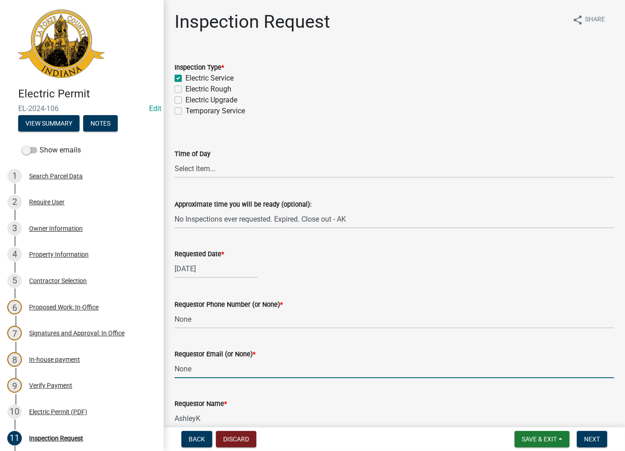
type input "None"
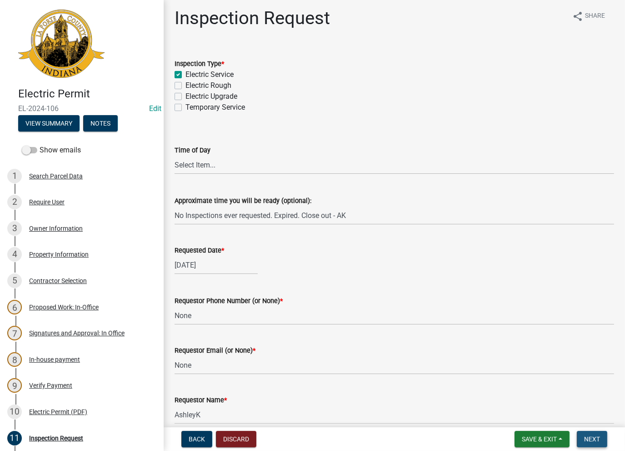
click at [580, 442] on button "Next" at bounding box center [592, 439] width 30 height 16
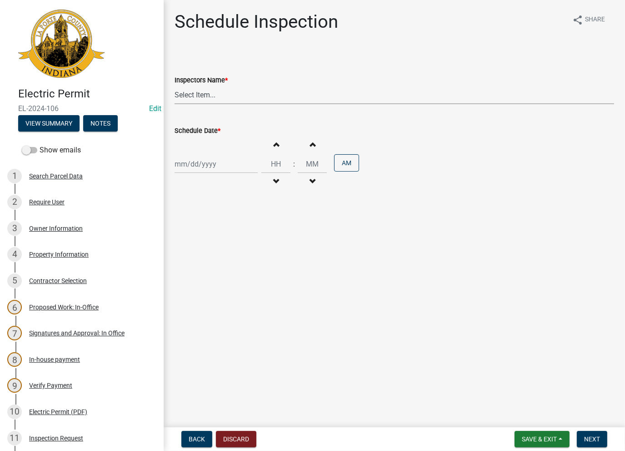
click at [202, 101] on select "Select Item... [PERSON_NAME] ([PERSON_NAME]) [PERSON_NAME] ([PERSON_NAME]) [PER…" at bounding box center [395, 95] width 440 height 19
click at [175, 86] on select "Select Item... [PERSON_NAME] ([PERSON_NAME]) [PERSON_NAME] ([PERSON_NAME]) [PER…" at bounding box center [395, 95] width 440 height 19
drag, startPoint x: 209, startPoint y: 94, endPoint x: 206, endPoint y: 102, distance: 8.5
click at [208, 96] on select "Select Item... [PERSON_NAME] ([PERSON_NAME]) [PERSON_NAME] ([PERSON_NAME]) [PER…" at bounding box center [395, 95] width 440 height 19
select select "a0e5a0fc-3702-49ef-98f7-3c9674400991"
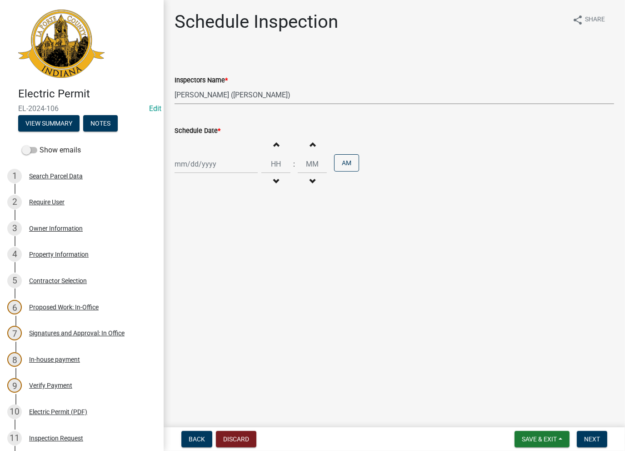
click at [175, 86] on select "Select Item... [PERSON_NAME] ([PERSON_NAME]) [PERSON_NAME] ([PERSON_NAME]) [PER…" at bounding box center [395, 95] width 440 height 19
click at [202, 167] on div at bounding box center [216, 164] width 83 height 19
select select "8"
select select "2025"
click at [200, 242] on div "12" at bounding box center [198, 241] width 15 height 15
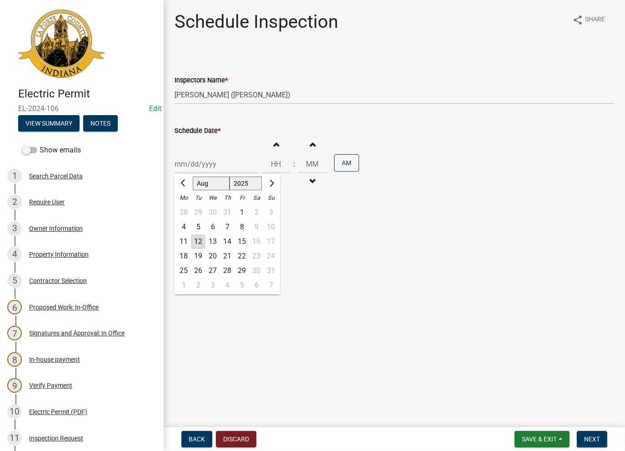
type input "[DATE]"
click at [589, 442] on span "Next" at bounding box center [593, 438] width 16 height 7
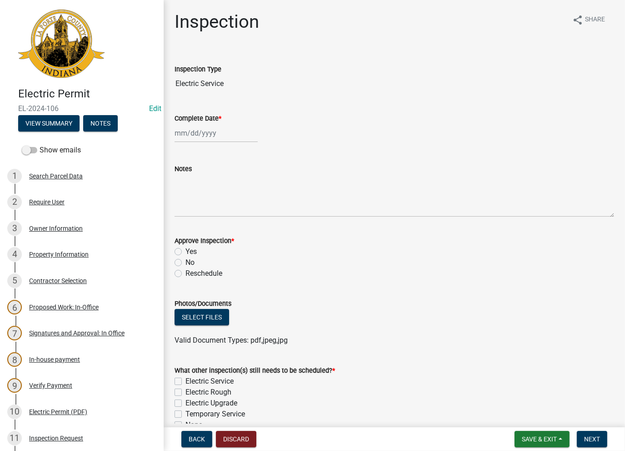
click at [197, 128] on div at bounding box center [216, 133] width 83 height 19
select select "8"
select select "2025"
drag, startPoint x: 200, startPoint y: 208, endPoint x: 201, endPoint y: 198, distance: 10.1
click at [200, 207] on div "12" at bounding box center [198, 210] width 15 height 15
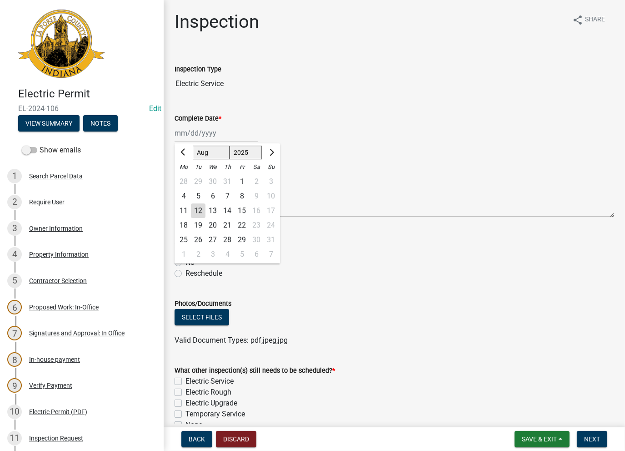
type input "[DATE]"
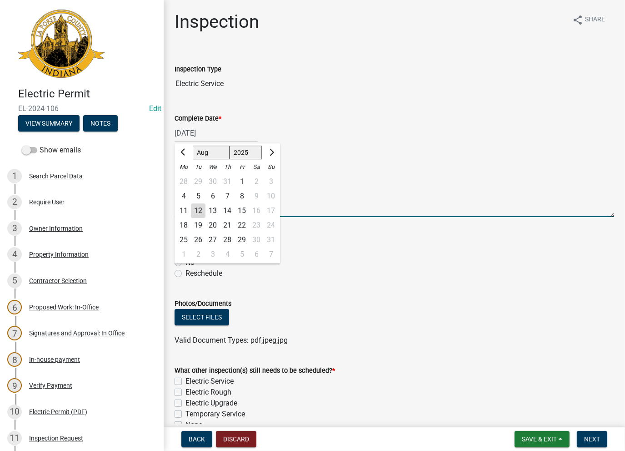
click at [201, 198] on textarea "Notes" at bounding box center [395, 195] width 440 height 43
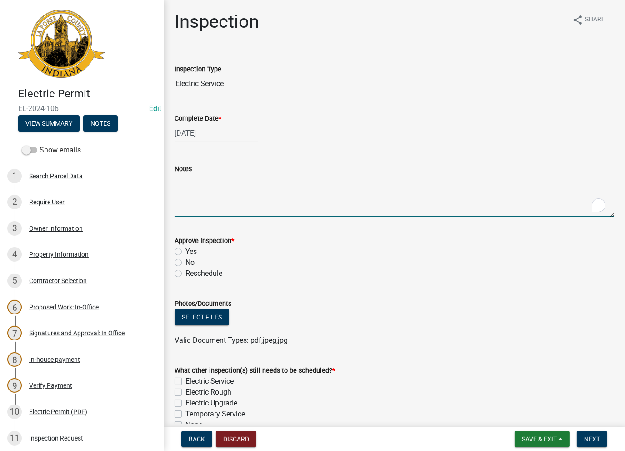
paste textarea "No Inspections ever requested. Expired. Close out - AK"
type textarea "No Inspections ever requested. Expired. Close out - AK"
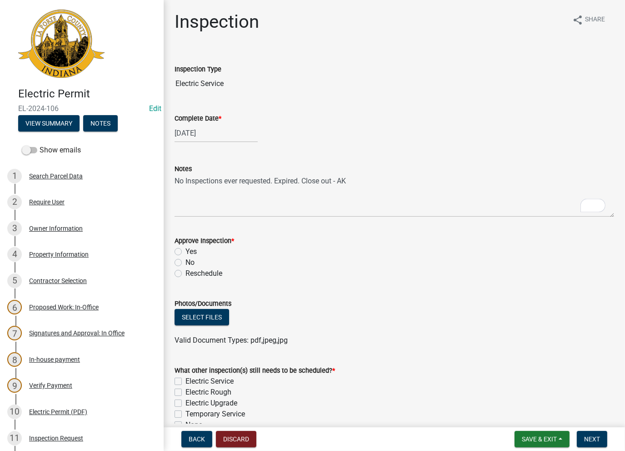
click at [178, 266] on div "No" at bounding box center [395, 262] width 440 height 11
click at [186, 263] on label "No" at bounding box center [190, 262] width 9 height 11
click at [186, 263] on input "No" at bounding box center [189, 260] width 6 height 6
radio input "true"
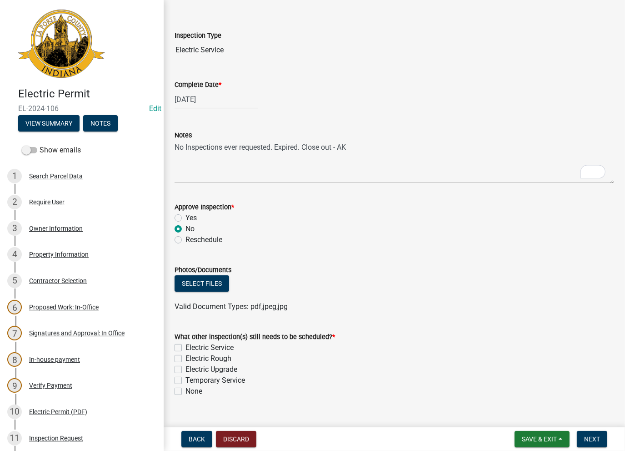
scroll to position [50, 0]
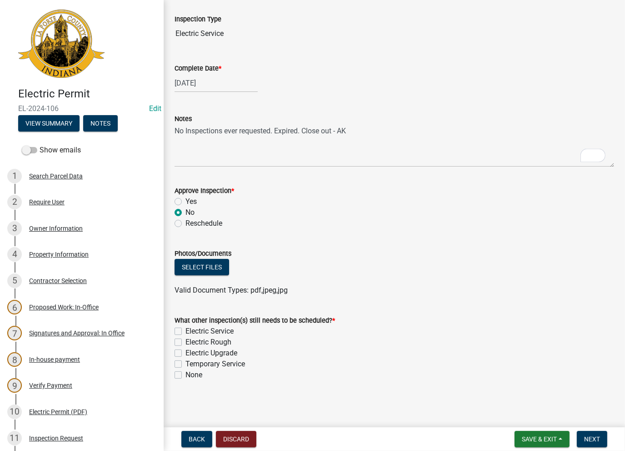
click at [178, 374] on div "None" at bounding box center [395, 374] width 440 height 11
drag, startPoint x: 180, startPoint y: 372, endPoint x: 349, endPoint y: 418, distance: 175.5
click at [185, 375] on div "None" at bounding box center [395, 374] width 440 height 11
click at [186, 373] on label "None" at bounding box center [194, 374] width 17 height 11
click at [186, 373] on input "None" at bounding box center [189, 372] width 6 height 6
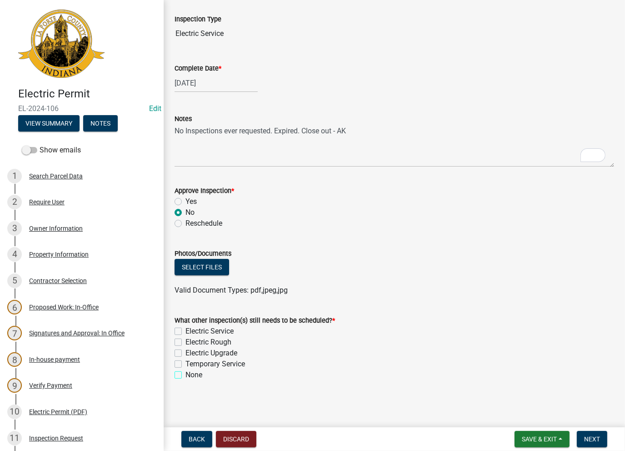
checkbox input "true"
checkbox input "false"
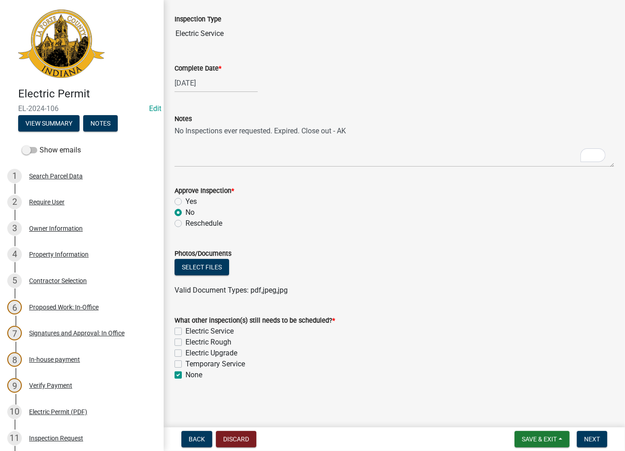
checkbox input "true"
click at [580, 436] on button "Next" at bounding box center [592, 439] width 30 height 16
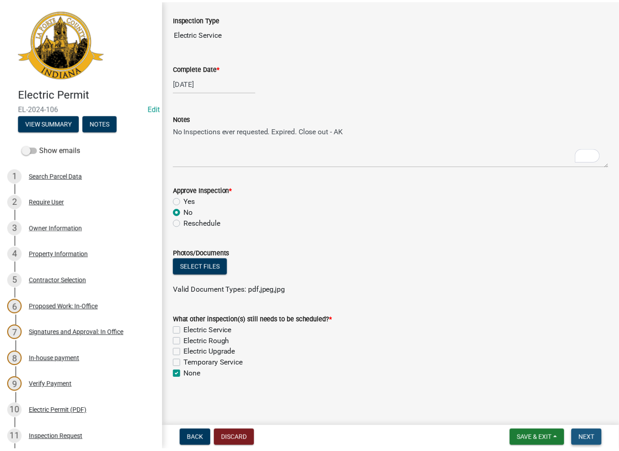
scroll to position [0, 0]
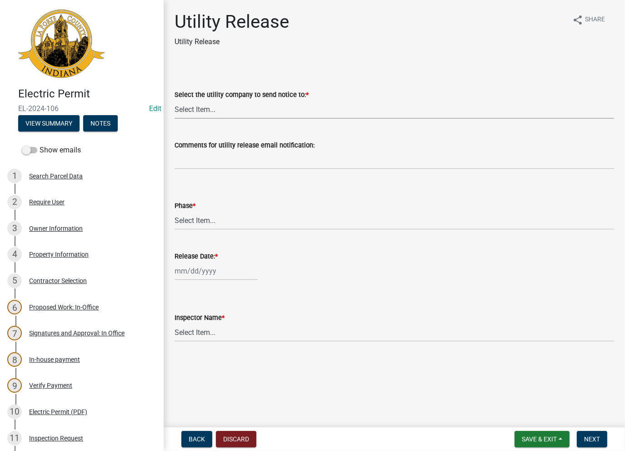
click at [239, 101] on select "Select Item... Don't send a utility release NIPSCO Kankakee Valley REMC AEP/[US…" at bounding box center [395, 109] width 440 height 19
click at [175, 100] on select "Select Item... Don't send a utility release NIPSCO Kankakee Valley REMC AEP/[US…" at bounding box center [395, 109] width 440 height 19
select select "3780ecfe-b3b4-4223-9cfe-090e9c0a356a"
click at [191, 211] on div "Phase *" at bounding box center [395, 205] width 440 height 11
click at [191, 222] on select "Select Item... Phase 1 Phase 3" at bounding box center [395, 220] width 440 height 19
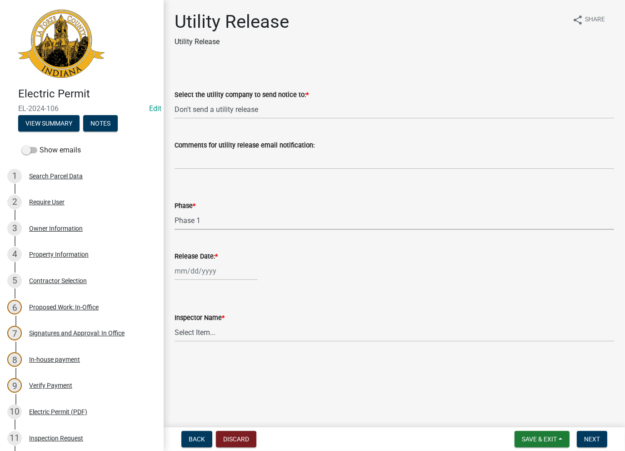
click at [175, 211] on select "Select Item... Phase 1 Phase 3" at bounding box center [395, 220] width 440 height 19
select select "f678d134-8131-47e8-ad26-ea7cd419ba61"
select select "8"
select select "2025"
click at [192, 276] on div "[PERSON_NAME] Feb Mar Apr [PERSON_NAME][DATE] Oct Nov [DATE] 1526 1527 1528 152…" at bounding box center [216, 271] width 83 height 19
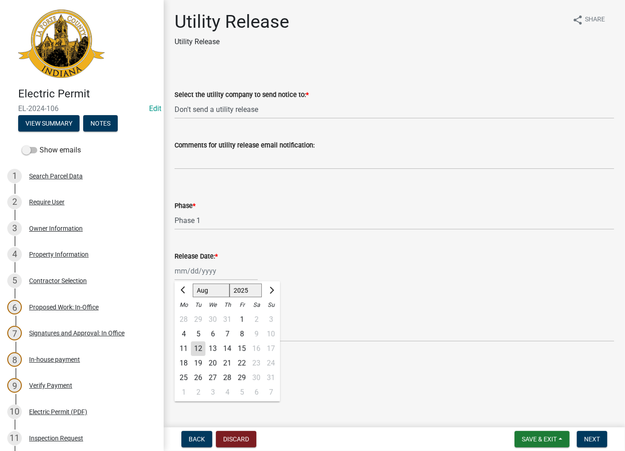
drag, startPoint x: 194, startPoint y: 350, endPoint x: 191, endPoint y: 342, distance: 8.8
click at [192, 348] on div "12" at bounding box center [198, 348] width 15 height 15
type input "[DATE]"
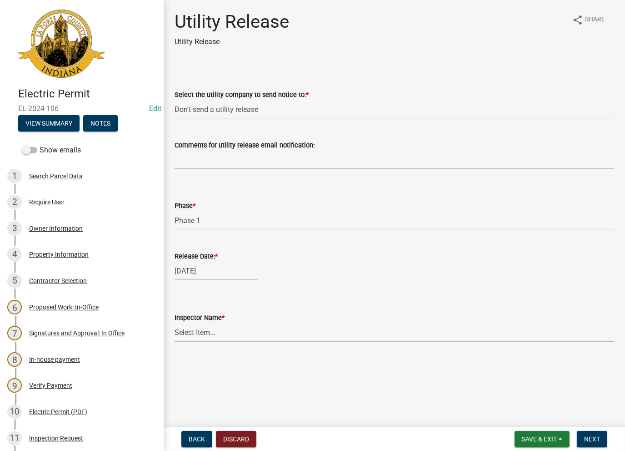
click at [191, 333] on select "Select Item... [PERSON_NAME] [PERSON_NAME] [PERSON_NAME] [PERSON_NAME] [PERSON_…" at bounding box center [395, 332] width 440 height 19
click at [175, 323] on select "Select Item... [PERSON_NAME] [PERSON_NAME] [PERSON_NAME] [PERSON_NAME] [PERSON_…" at bounding box center [395, 332] width 440 height 19
select select "86e5621d-6805-4b45-aad7-b2b3c8c41661"
click at [599, 445] on button "Next" at bounding box center [592, 439] width 30 height 16
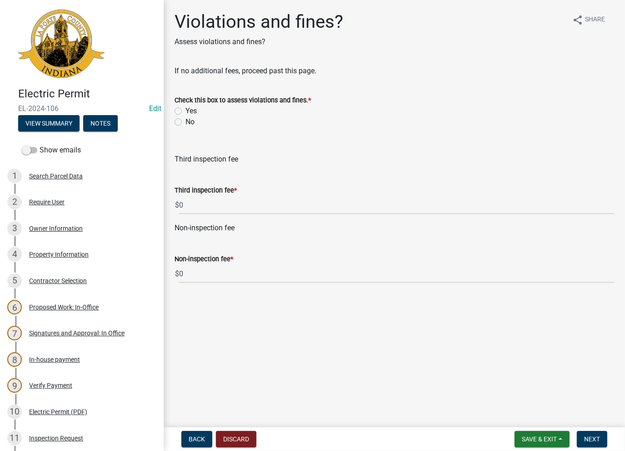
click at [186, 122] on label "No" at bounding box center [190, 121] width 9 height 11
click at [186, 122] on input "No" at bounding box center [189, 119] width 6 height 6
radio input "true"
click at [590, 440] on span "Next" at bounding box center [593, 438] width 16 height 7
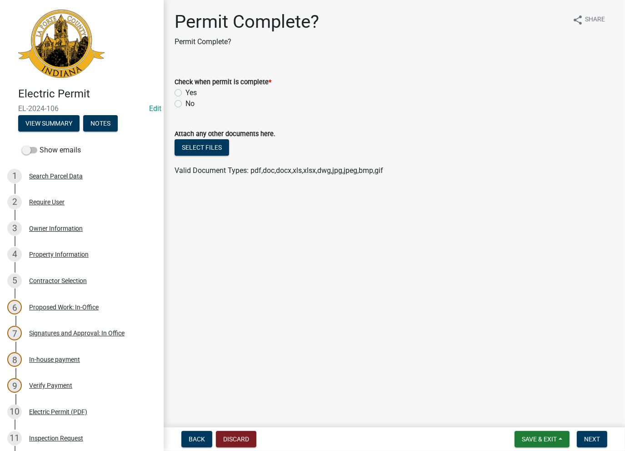
click at [186, 90] on label "Yes" at bounding box center [191, 92] width 11 height 11
click at [186, 90] on input "Yes" at bounding box center [189, 90] width 6 height 6
radio input "true"
click at [590, 442] on span "Next" at bounding box center [593, 438] width 16 height 7
